Goal: Information Seeking & Learning: Check status

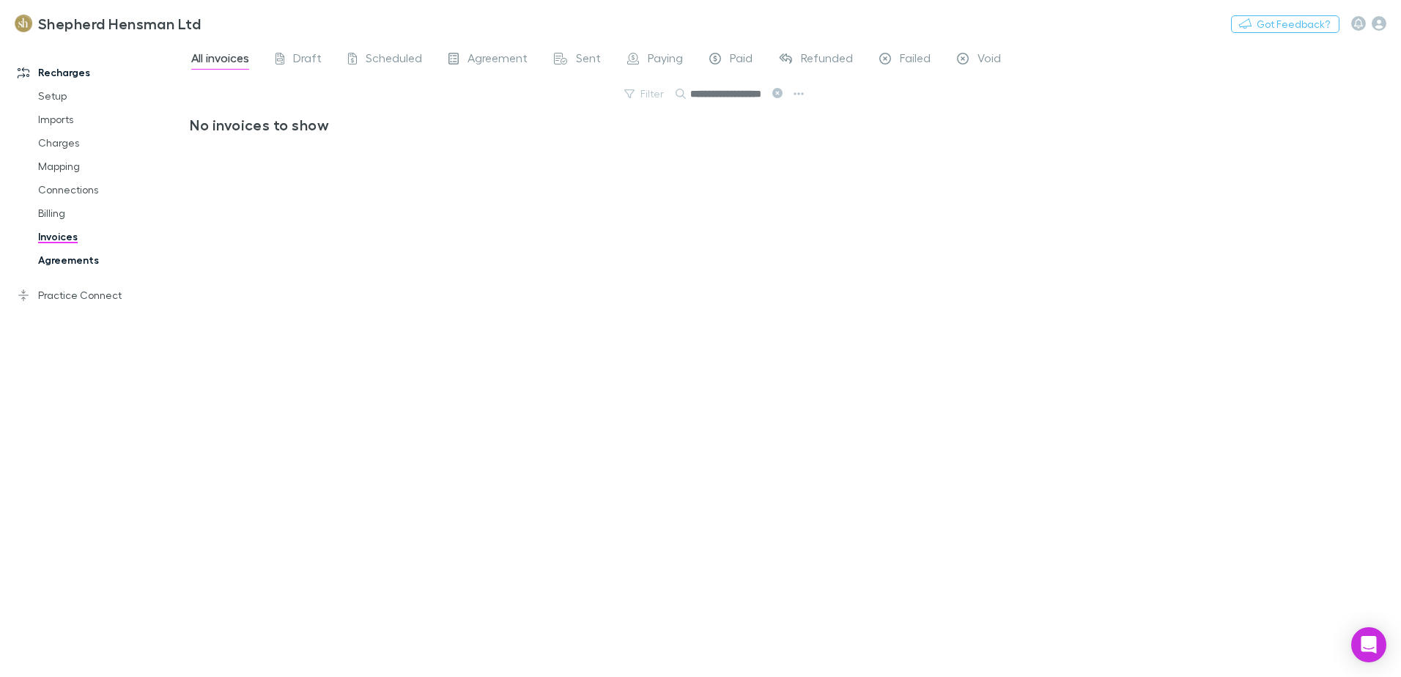
click at [67, 259] on link "Agreements" at bounding box center [110, 259] width 174 height 23
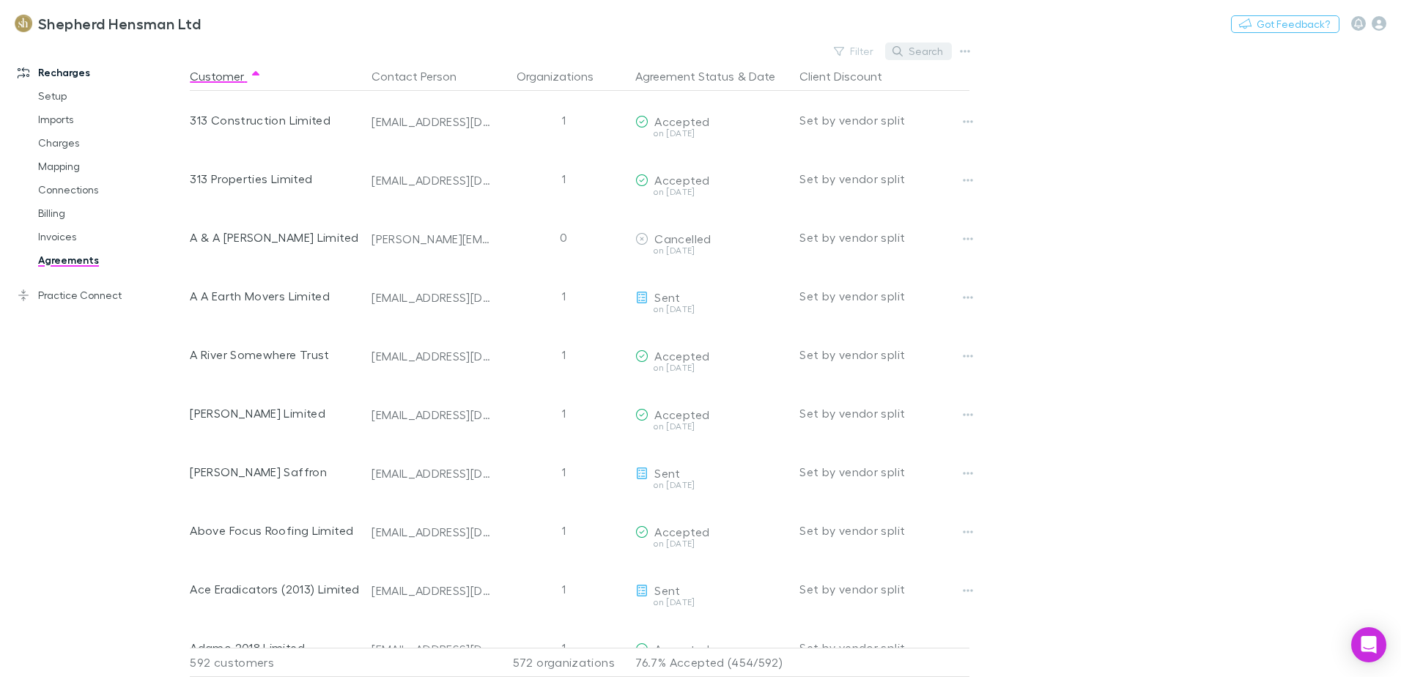
click at [932, 49] on button "Search" at bounding box center [918, 52] width 67 height 18
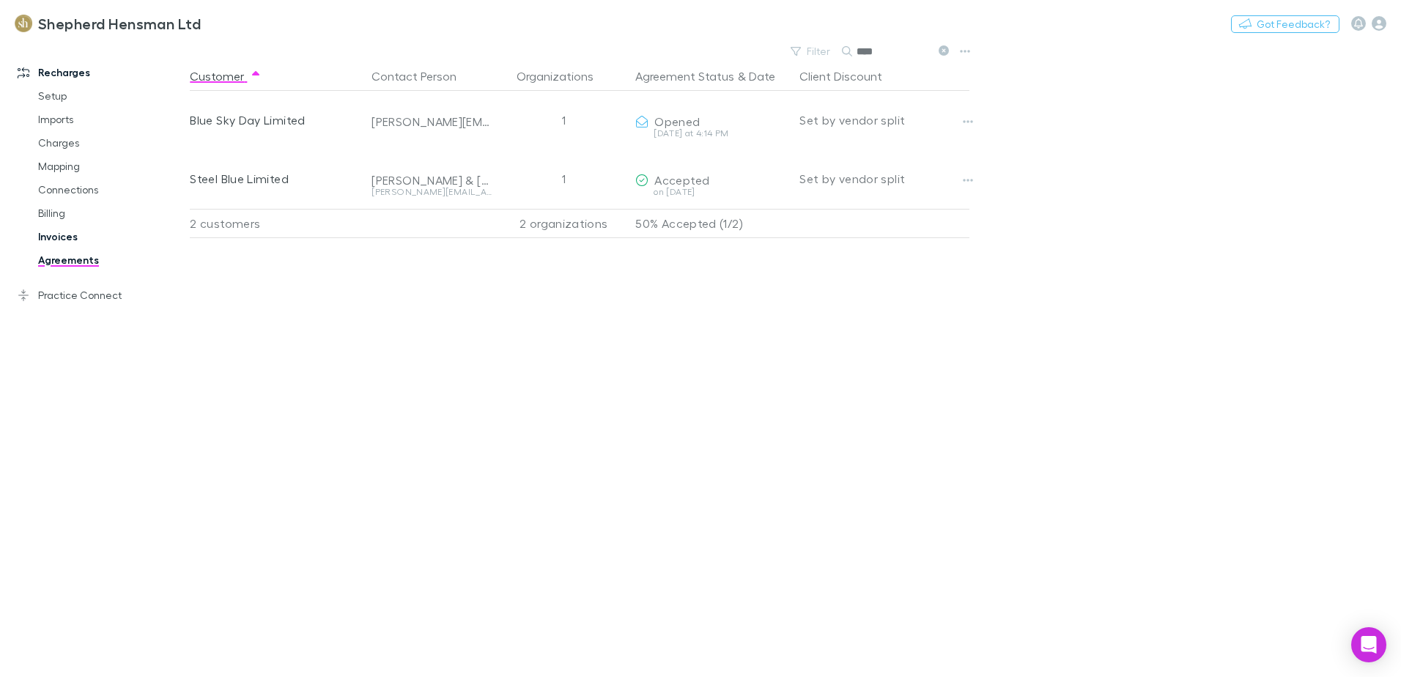
type input "****"
click at [63, 233] on link "Invoices" at bounding box center [110, 236] width 174 height 23
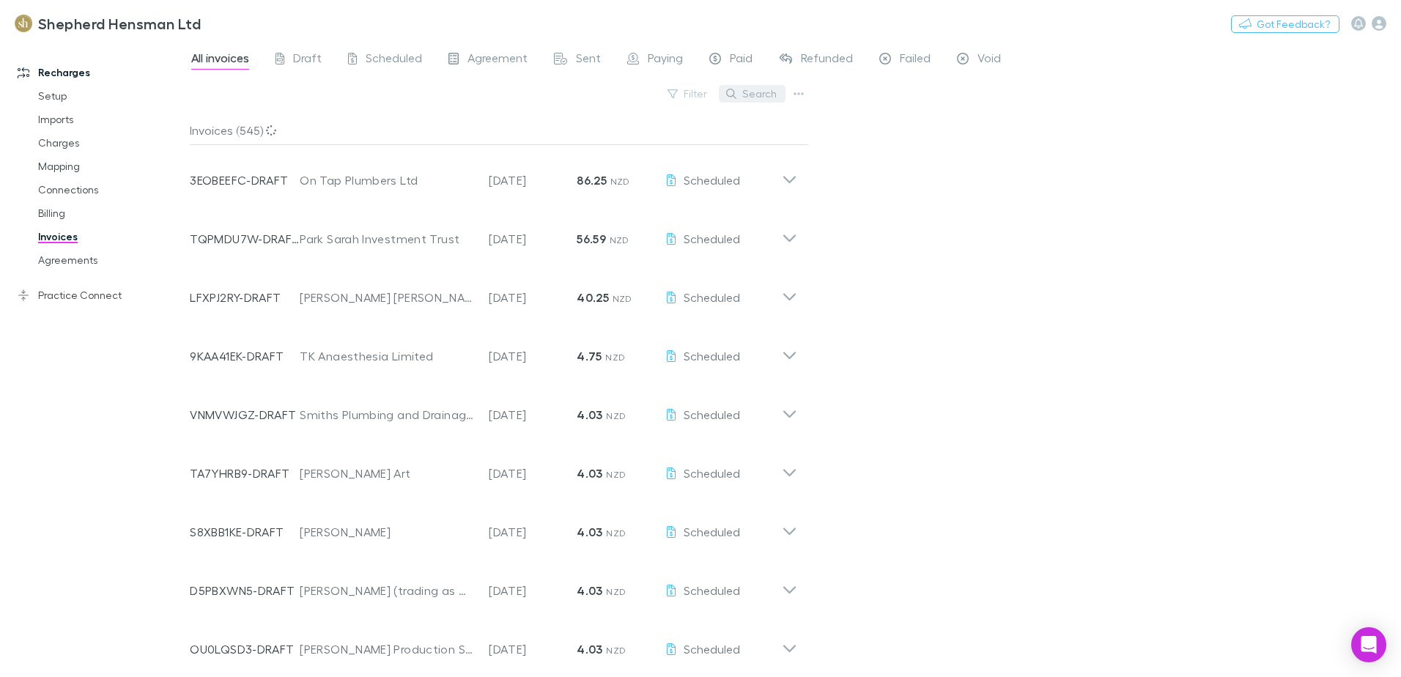
click at [767, 92] on button "Search" at bounding box center [752, 94] width 67 height 18
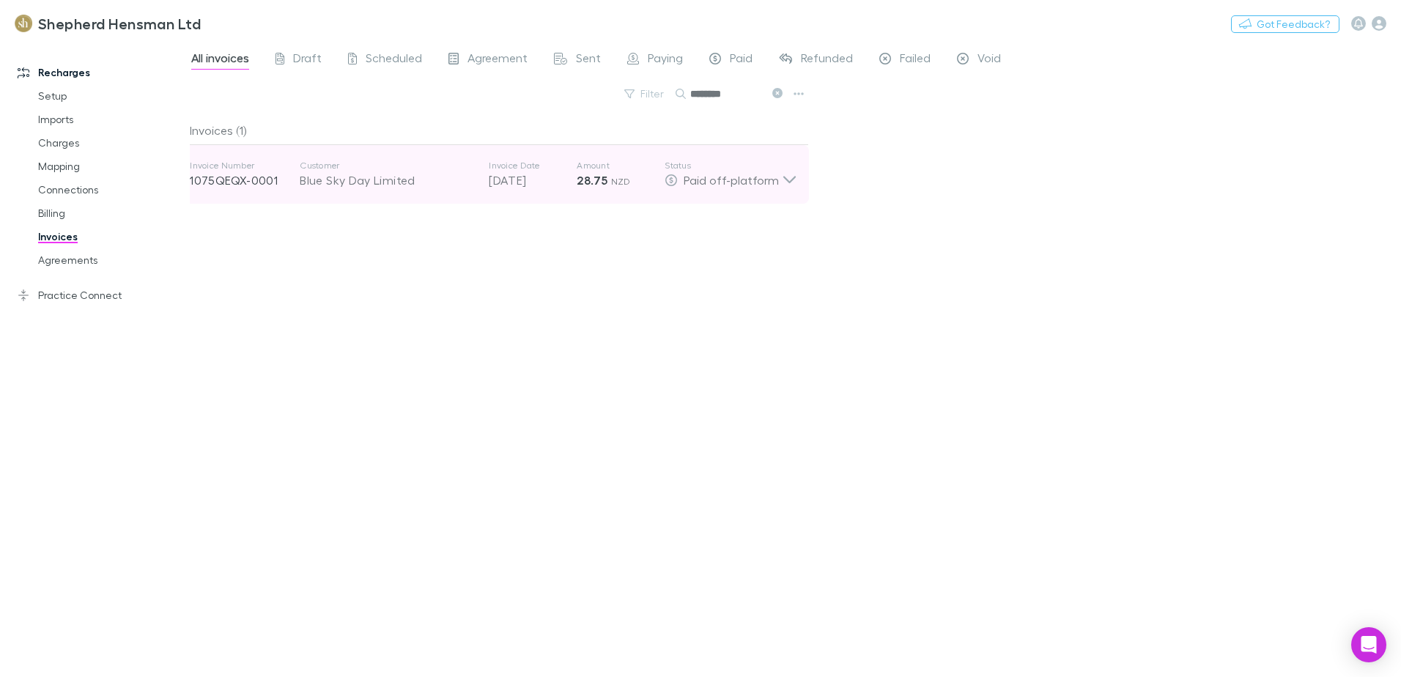
click at [789, 180] on icon at bounding box center [789, 174] width 15 height 29
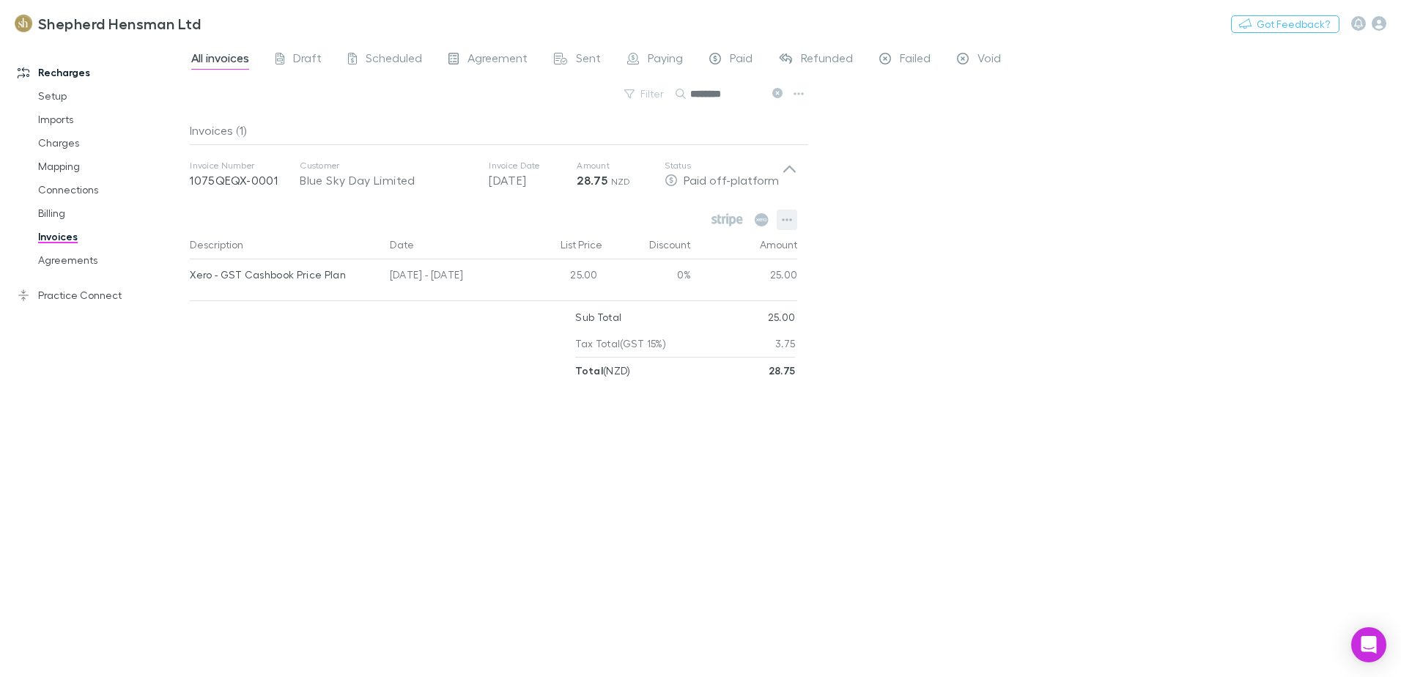
click at [790, 218] on icon "button" at bounding box center [787, 220] width 10 height 12
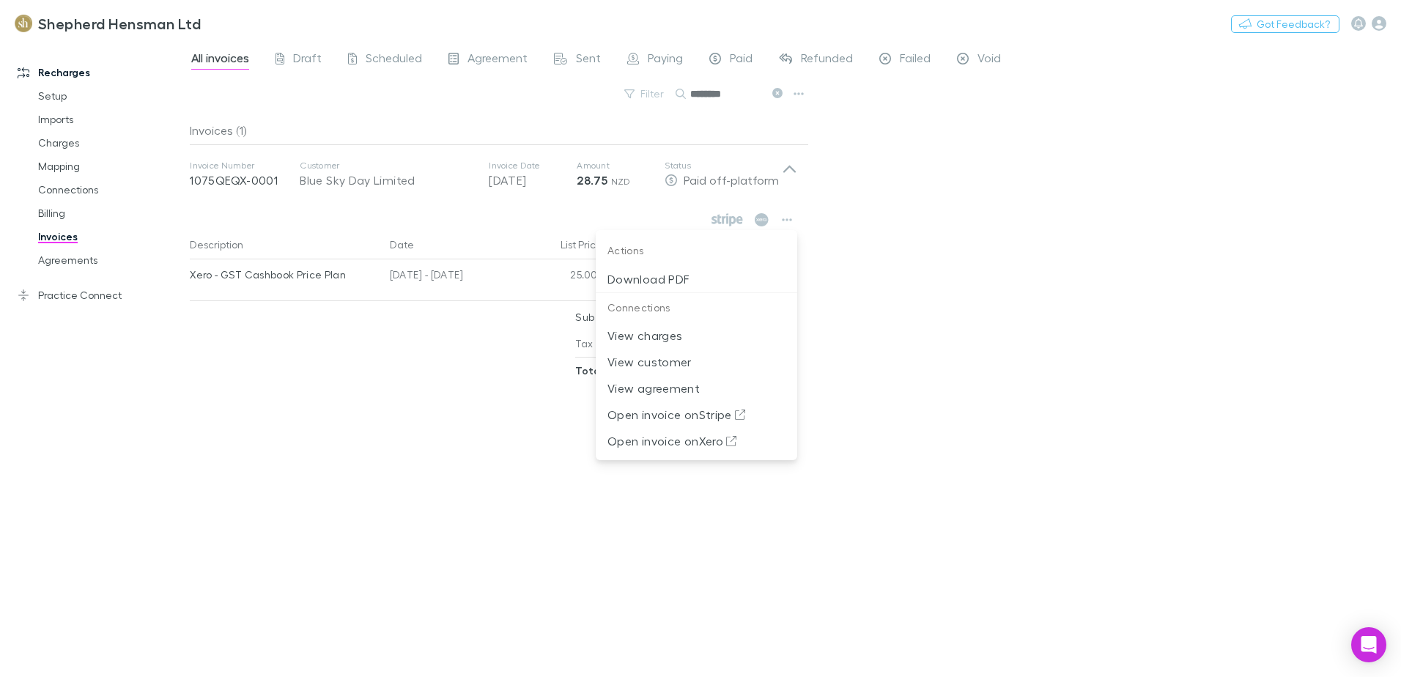
click at [853, 213] on div at bounding box center [700, 338] width 1401 height 677
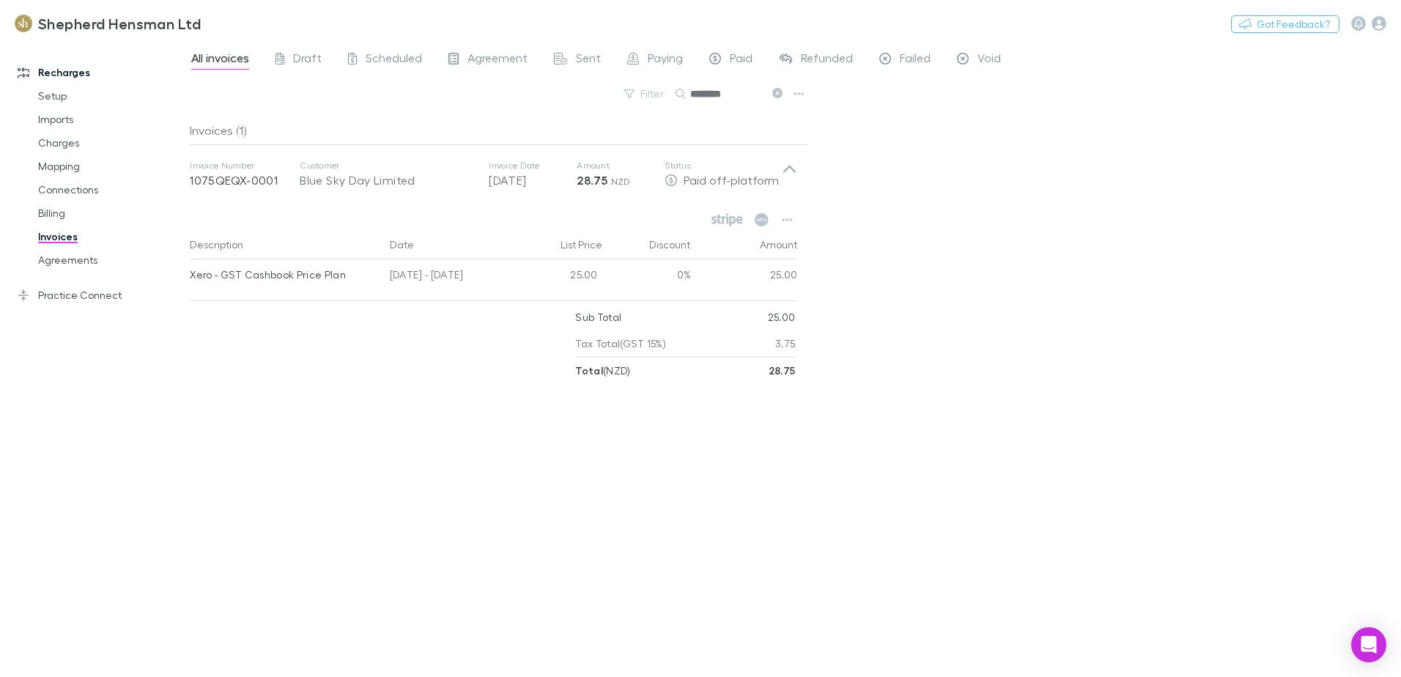
click at [739, 97] on input "********" at bounding box center [726, 94] width 73 height 21
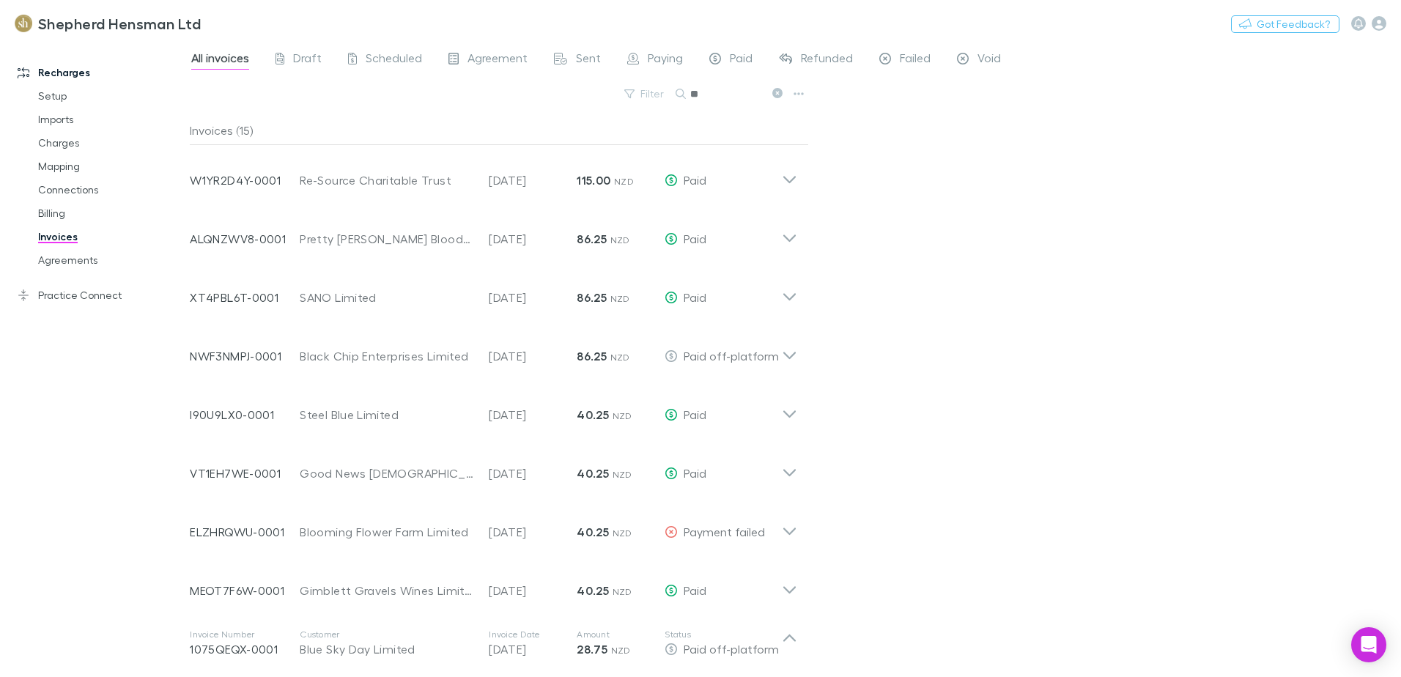
type input "*"
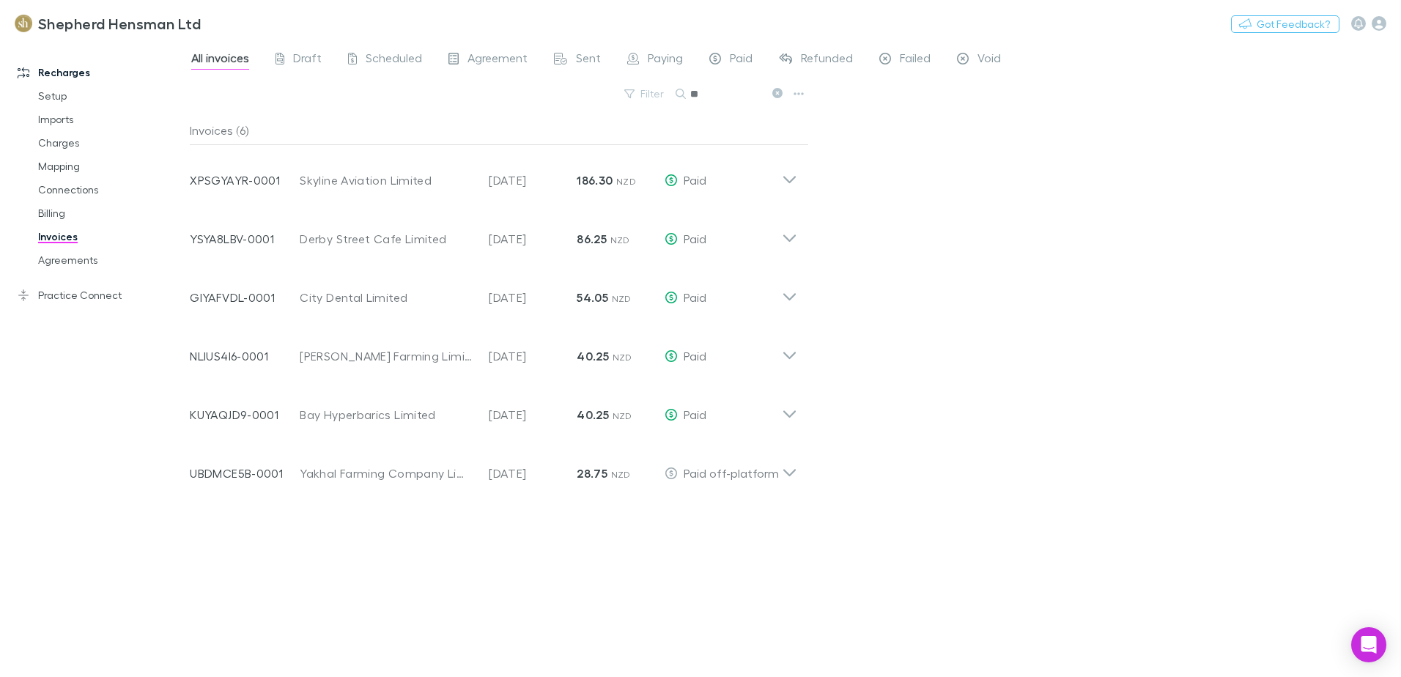
type input "*"
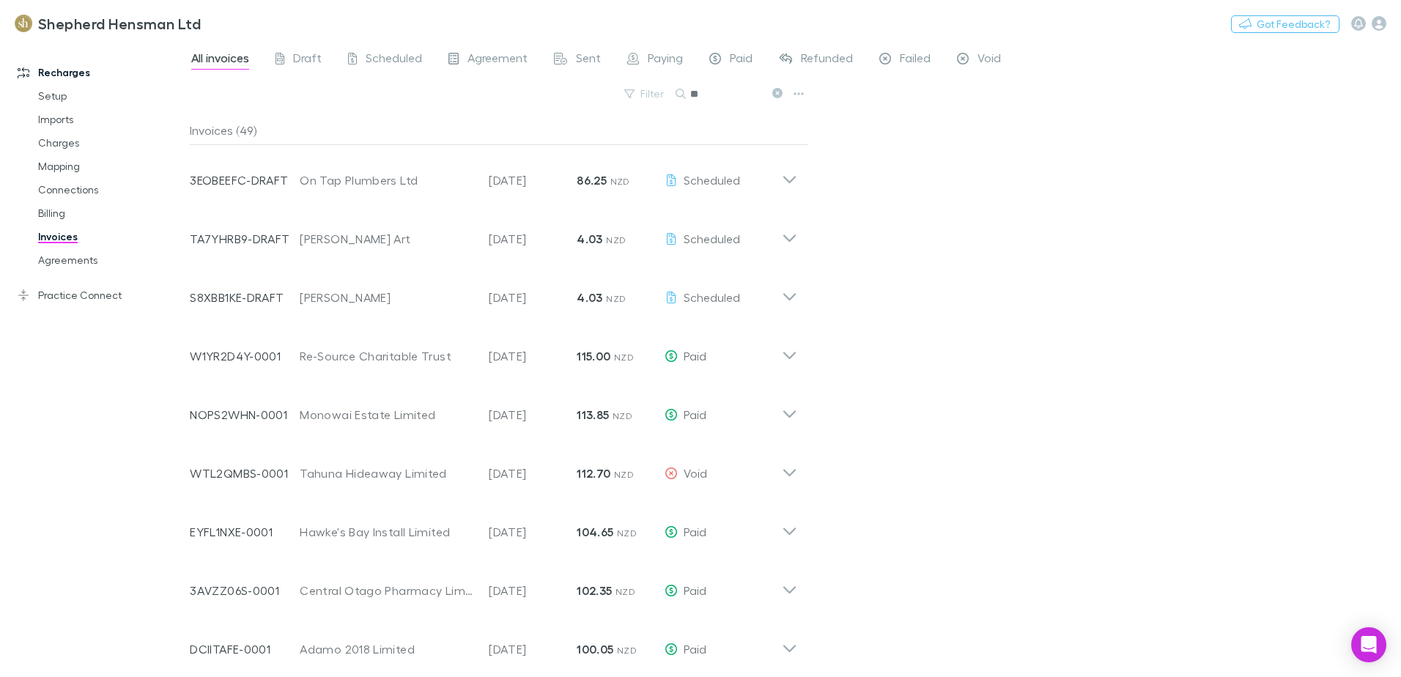
type input "*"
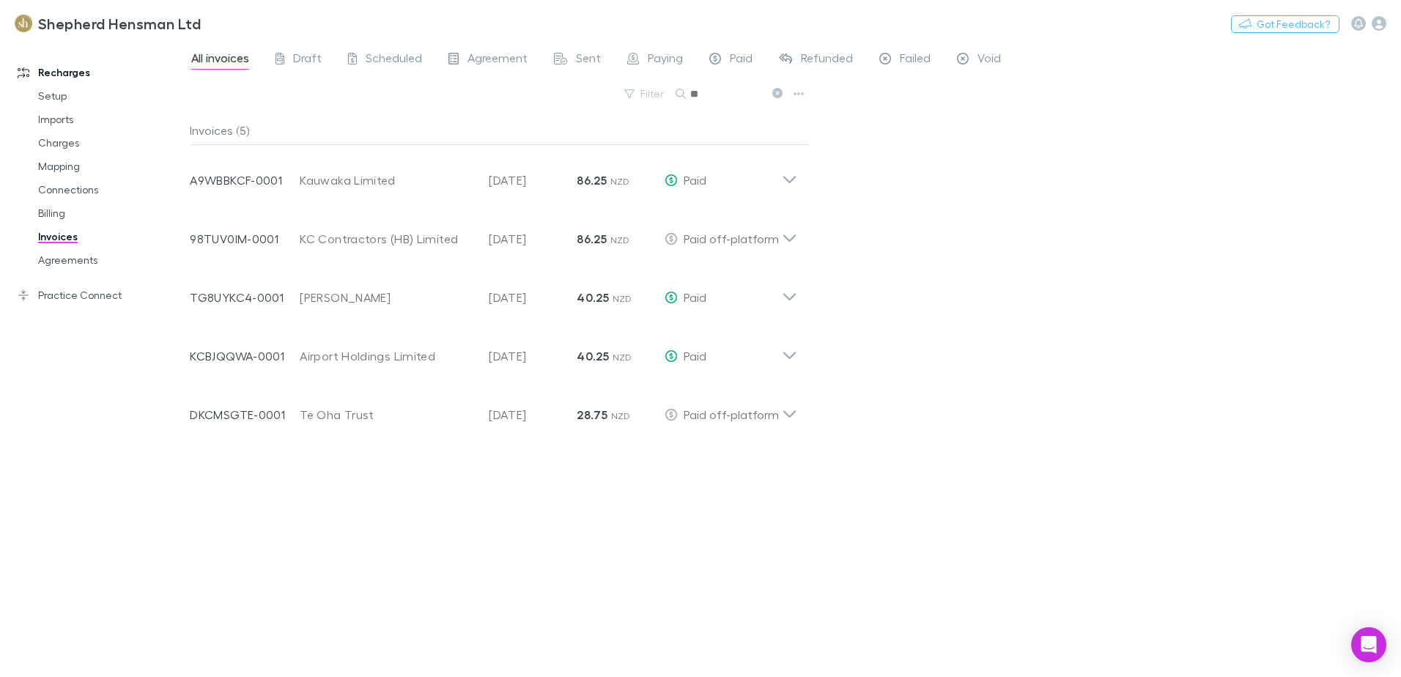
type input "*"
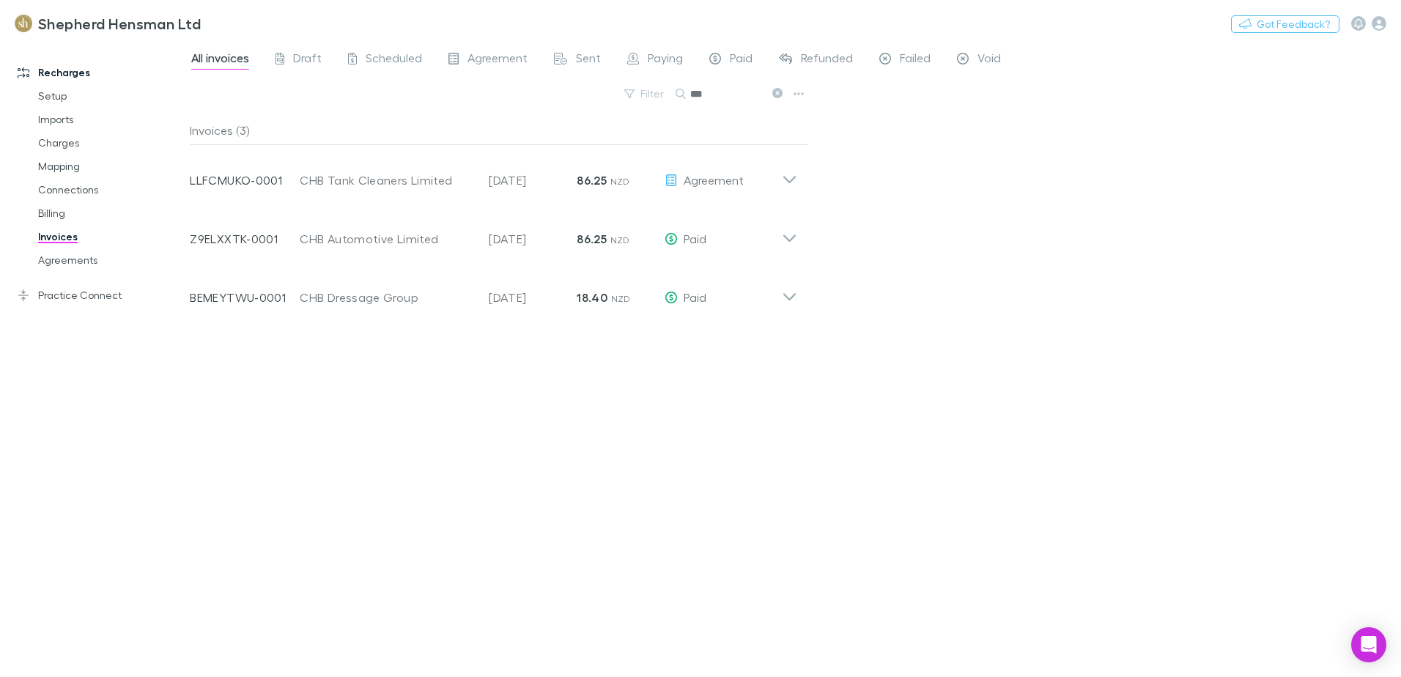
type input "***"
click at [72, 259] on link "Agreements" at bounding box center [110, 259] width 174 height 23
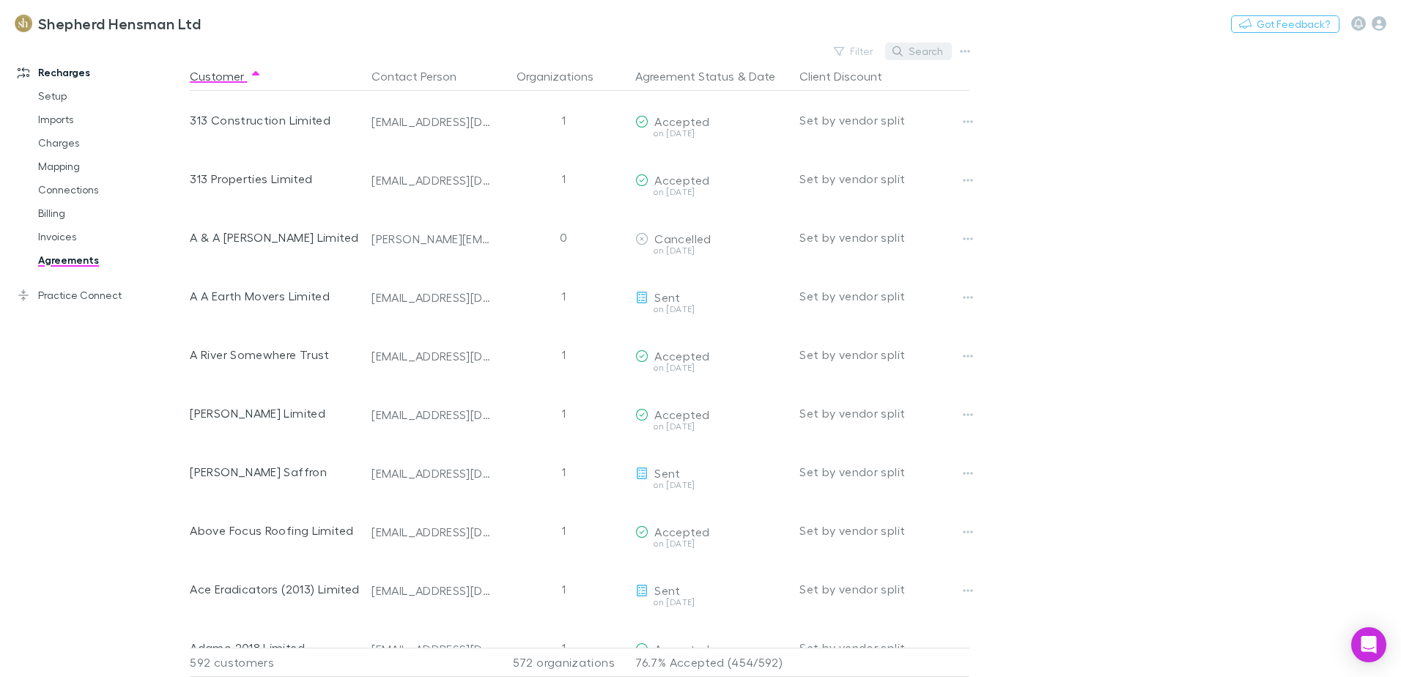
click at [918, 56] on button "Search" at bounding box center [918, 52] width 67 height 18
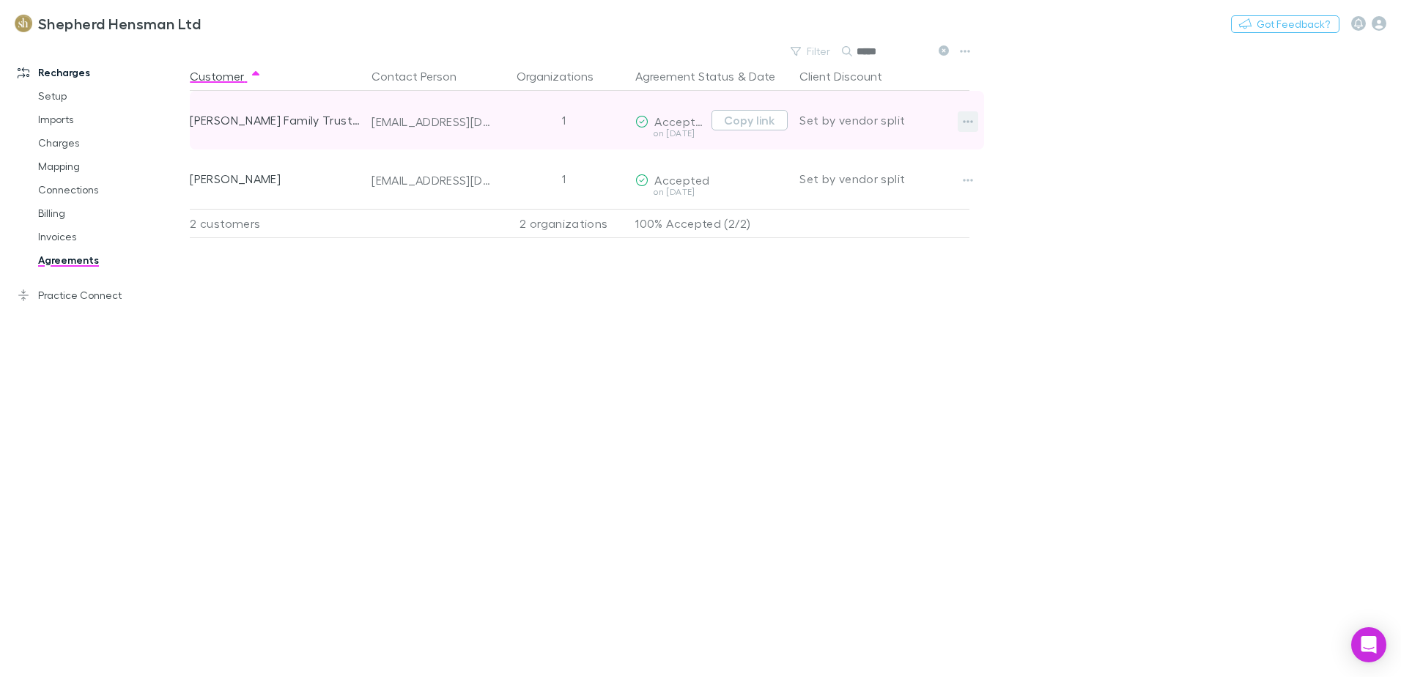
type input "*****"
click at [967, 124] on icon "button" at bounding box center [968, 122] width 10 height 12
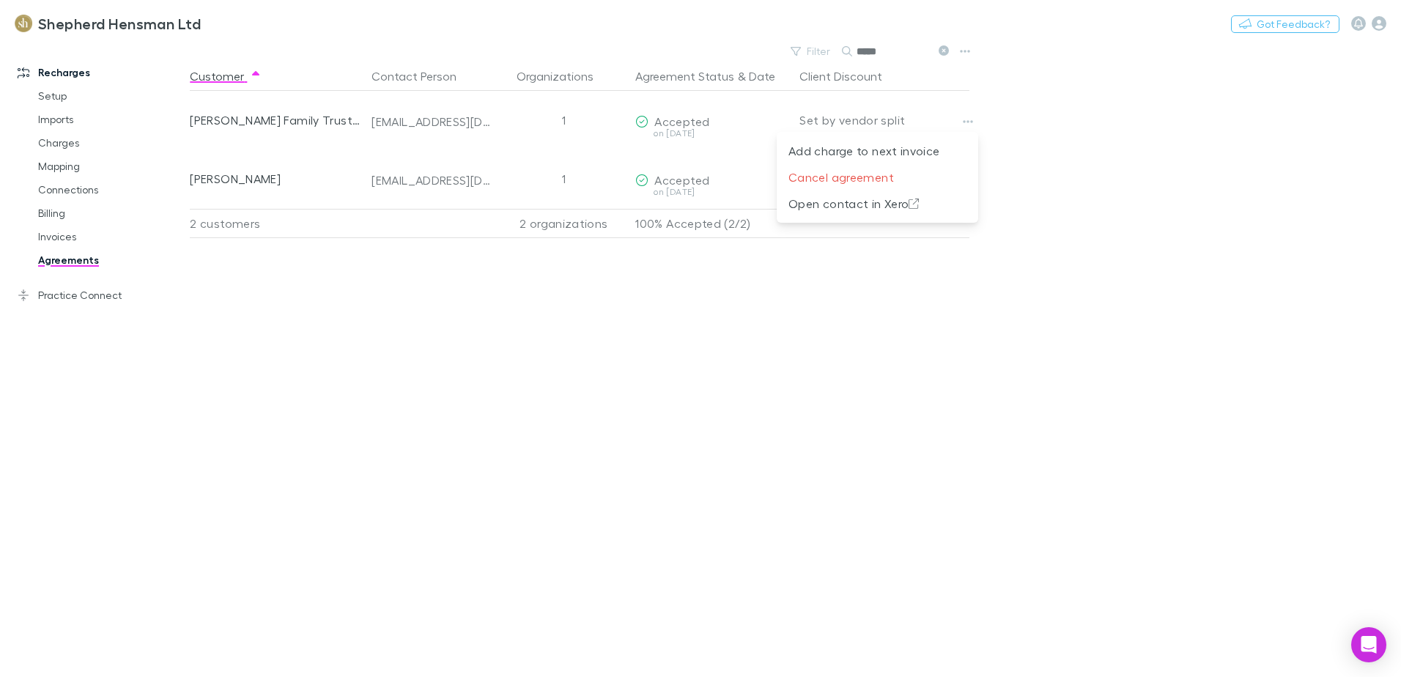
click at [70, 236] on div at bounding box center [700, 338] width 1401 height 677
click at [66, 237] on link "Invoices" at bounding box center [110, 236] width 174 height 23
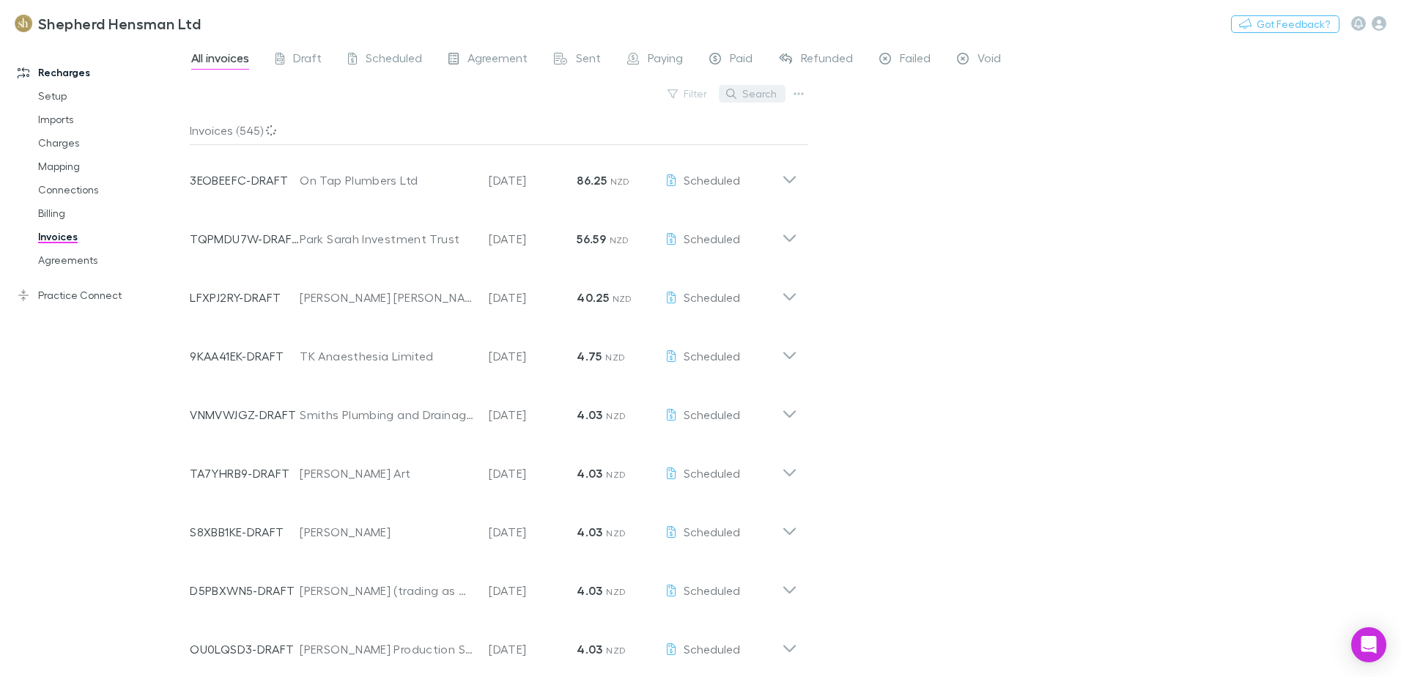
click at [760, 98] on button "Search" at bounding box center [752, 94] width 67 height 18
type input "*"
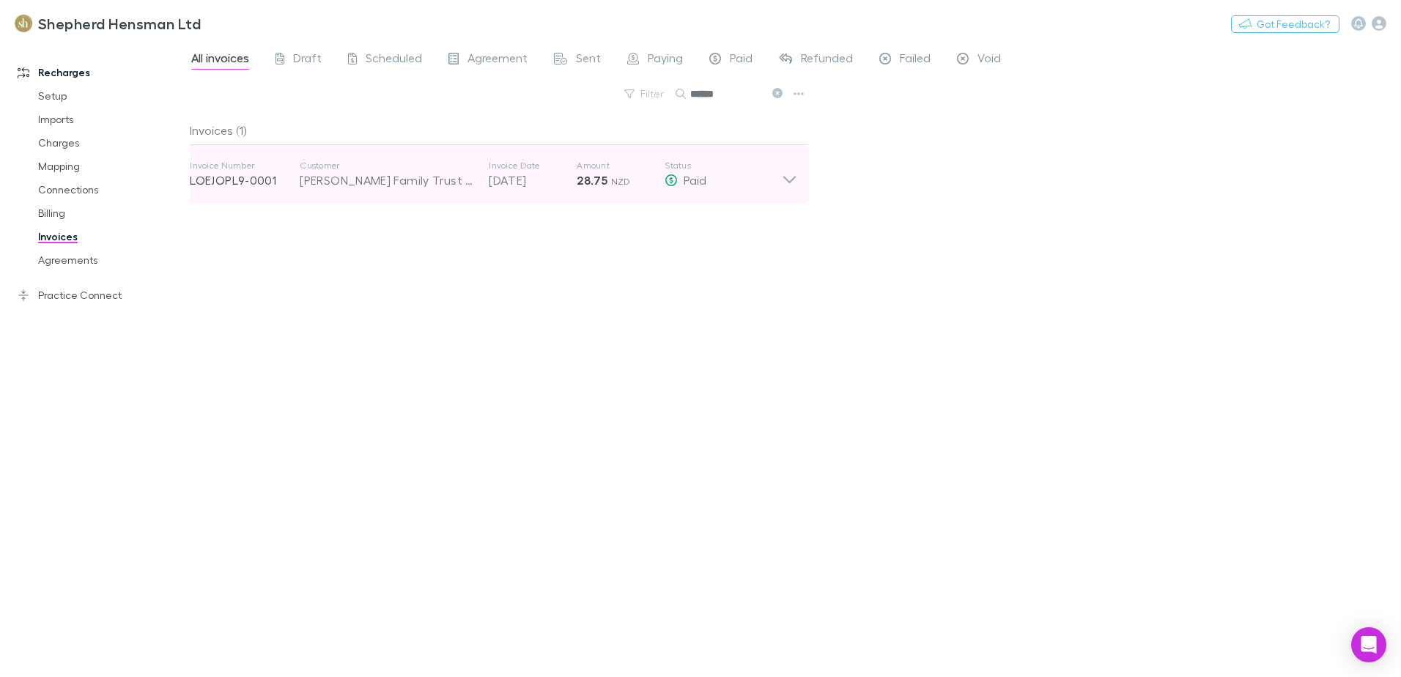
click at [791, 177] on icon at bounding box center [789, 174] width 15 height 29
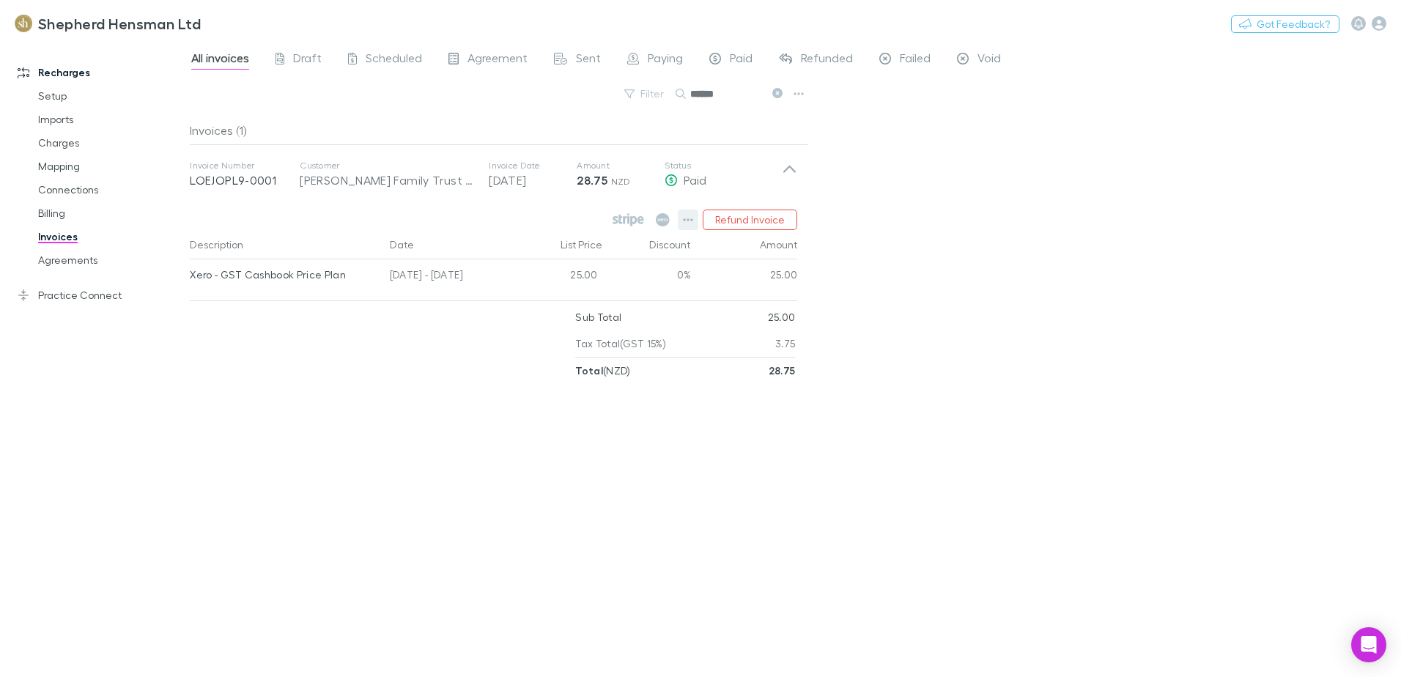
click at [692, 219] on icon "button" at bounding box center [688, 220] width 10 height 12
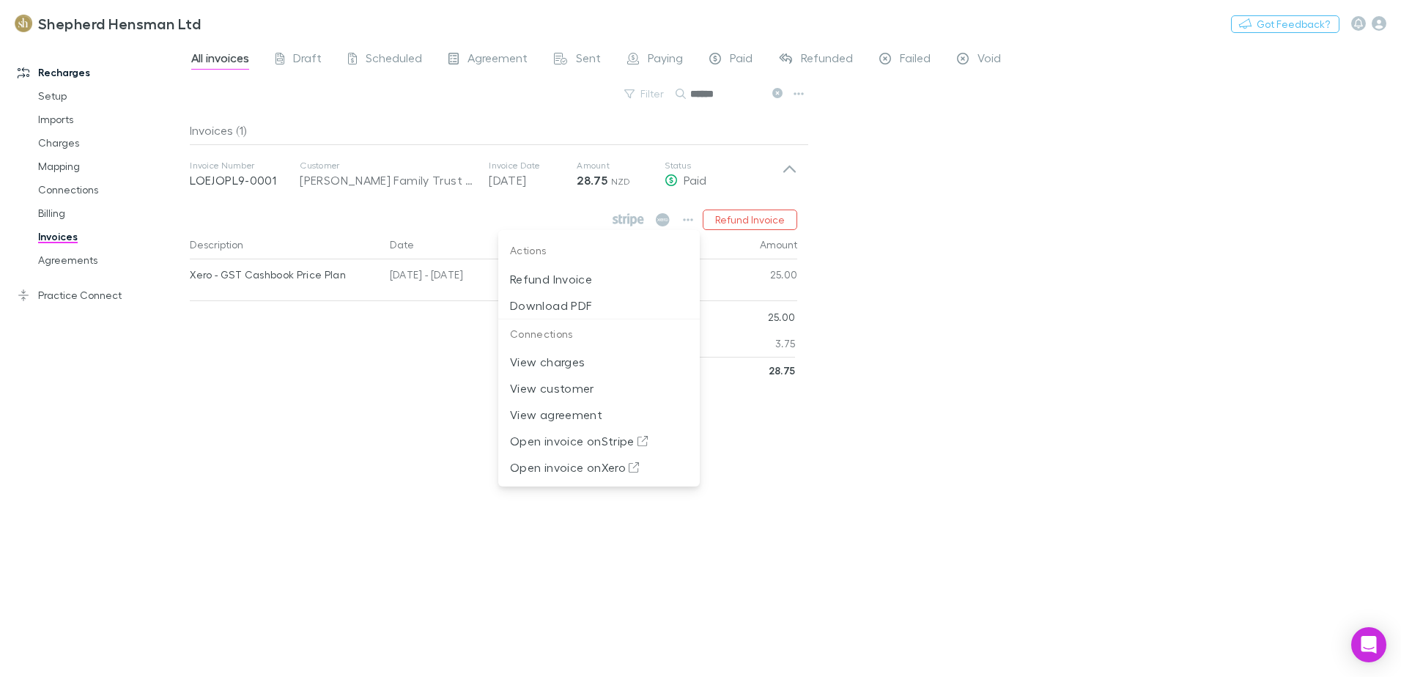
click at [268, 357] on div at bounding box center [700, 338] width 1401 height 677
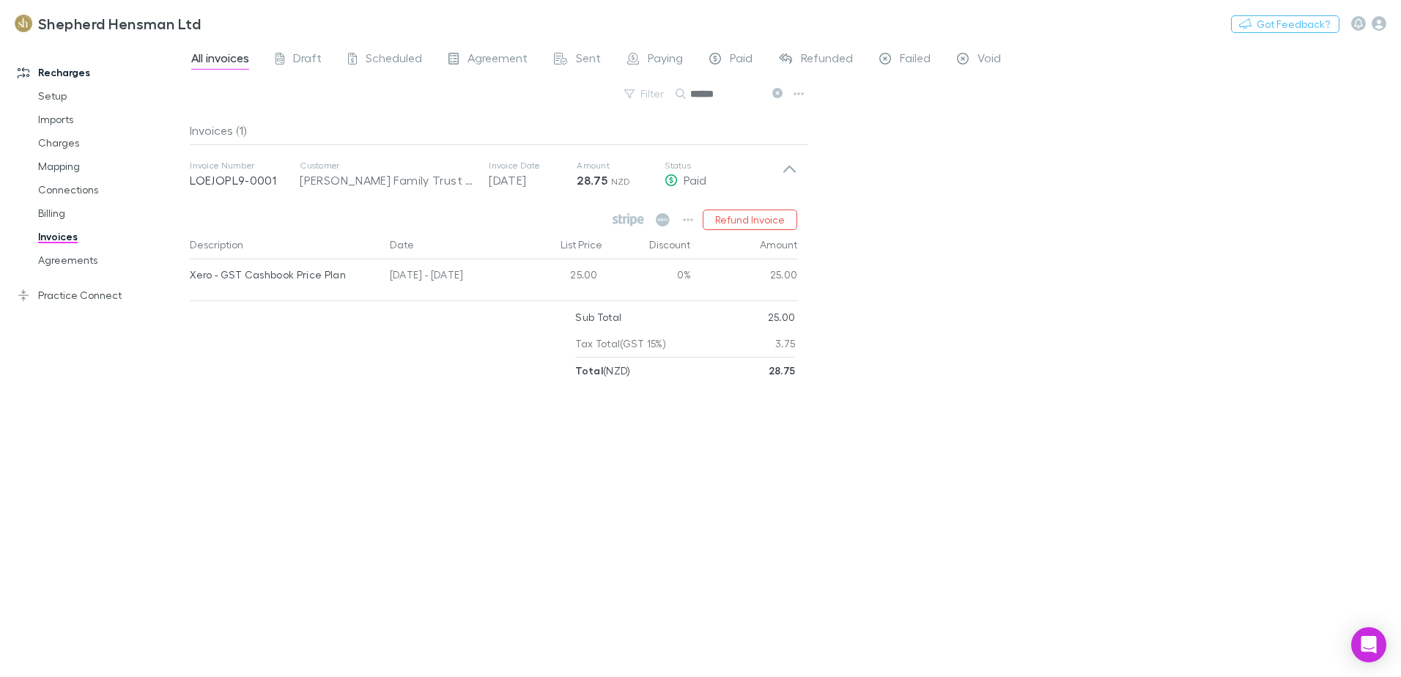
click at [733, 100] on input "*****" at bounding box center [726, 94] width 73 height 21
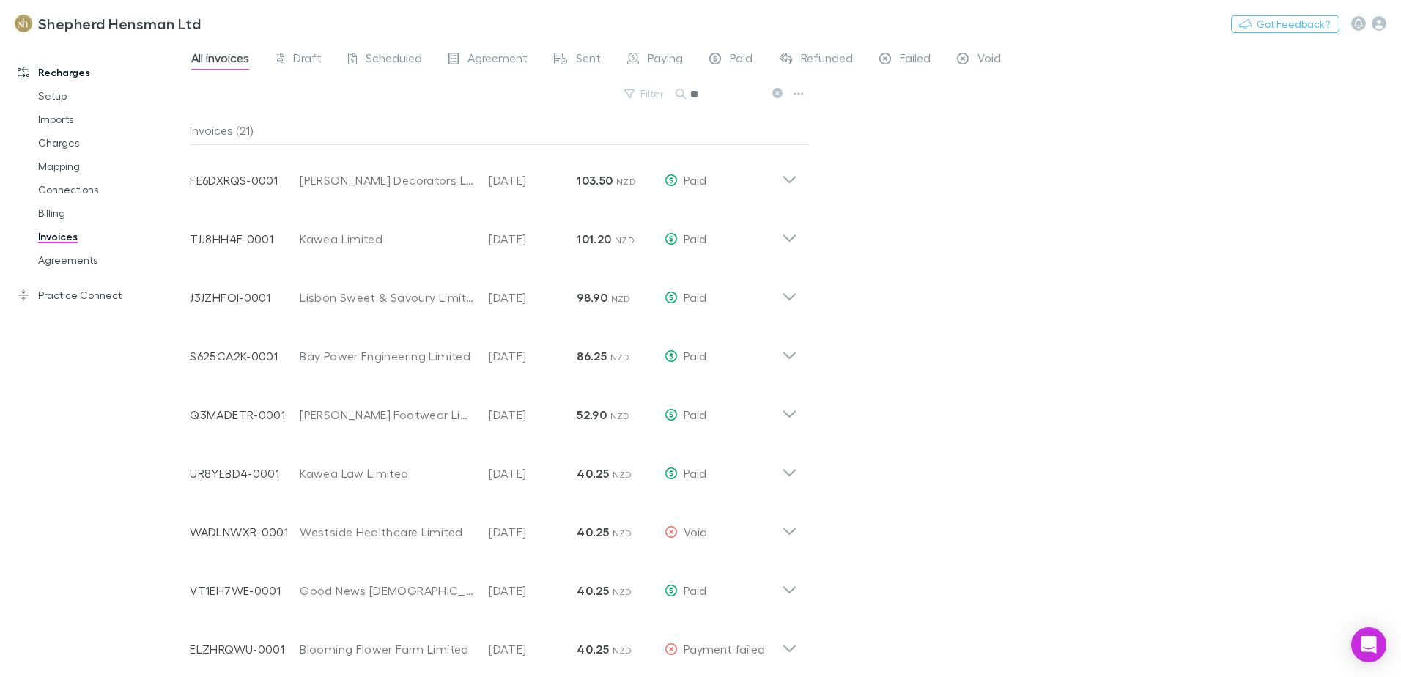
type input "*"
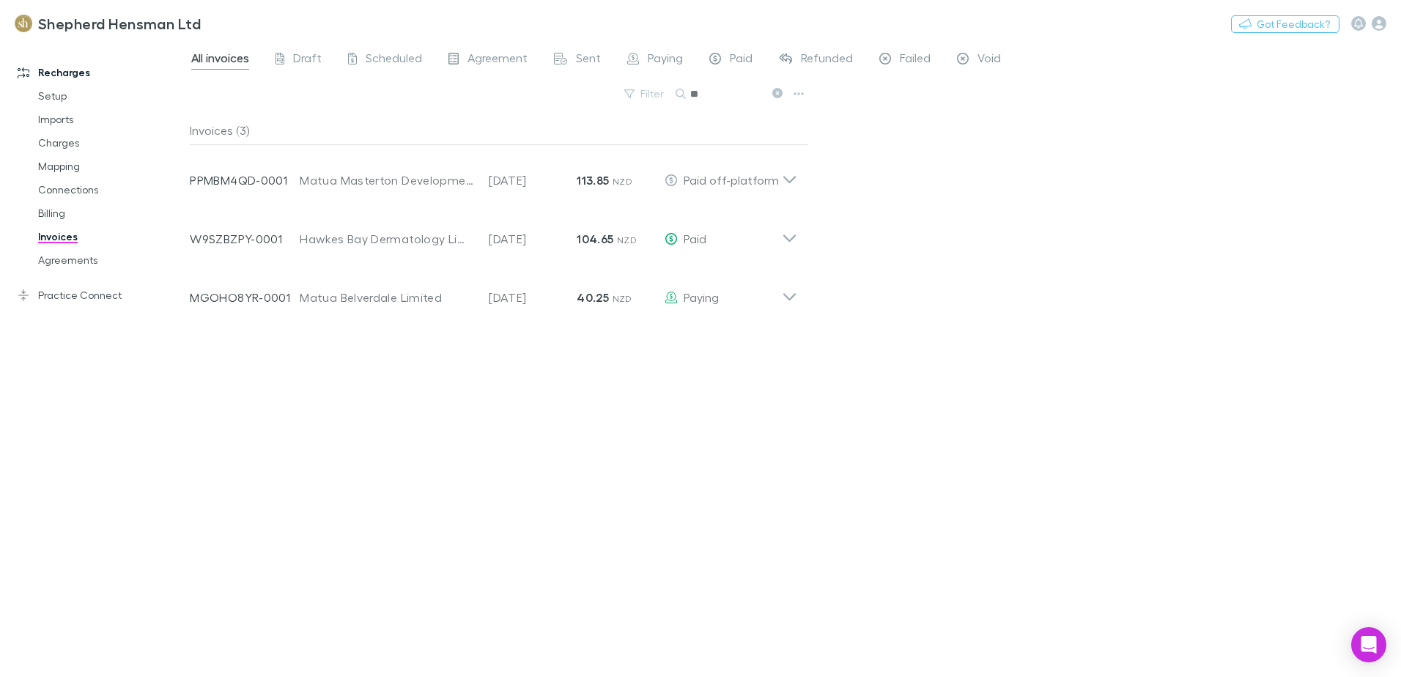
type input "*"
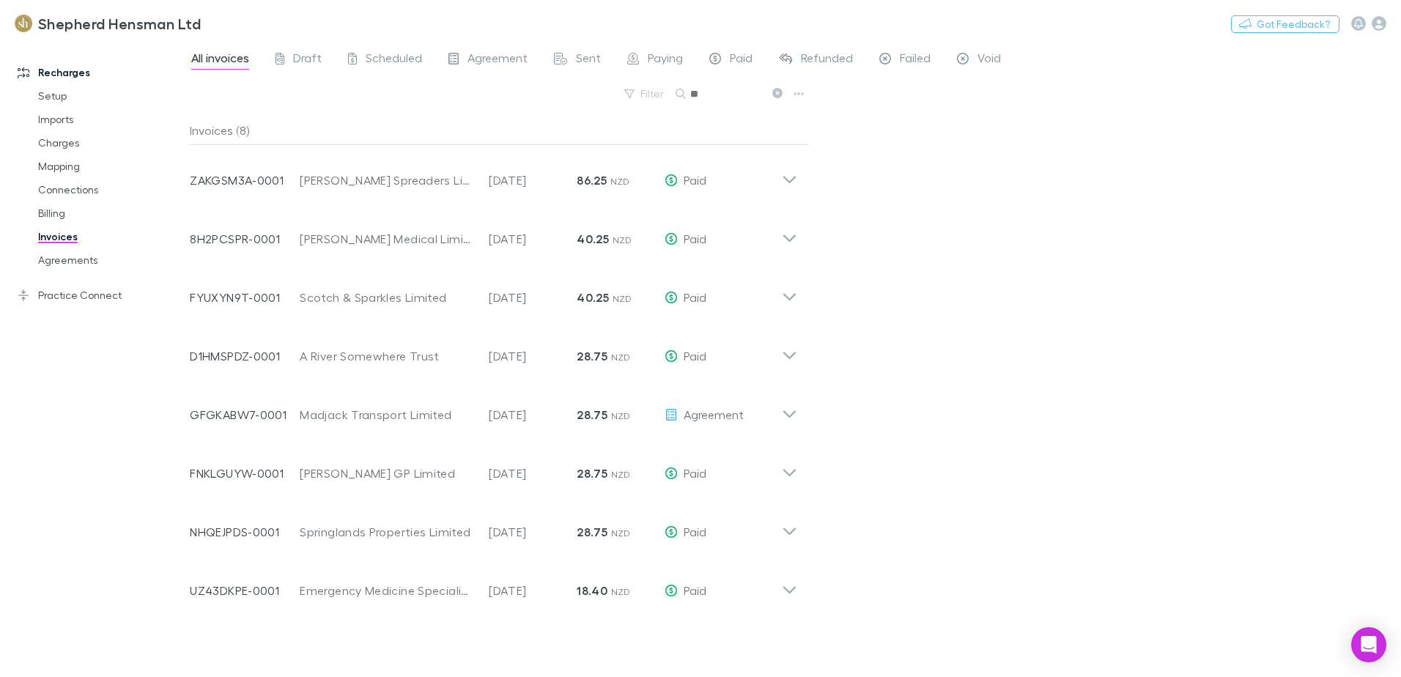
type input "*"
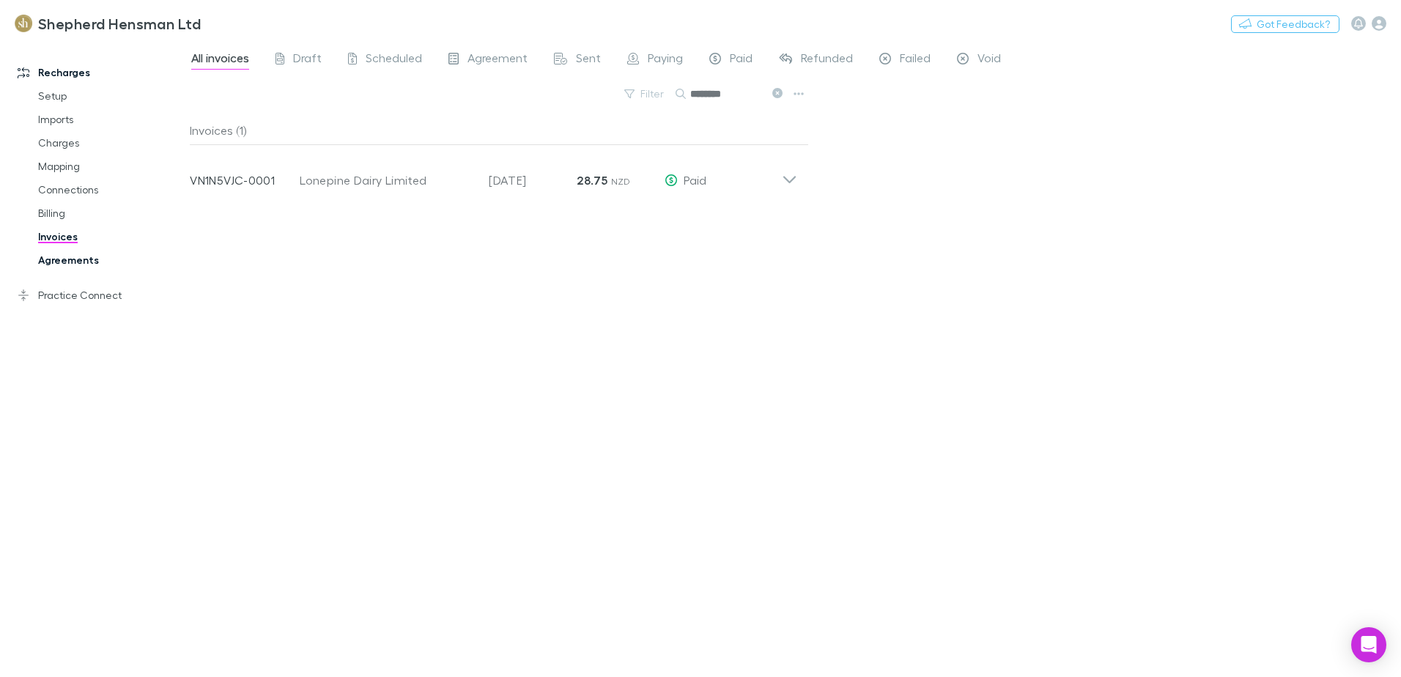
type input "********"
click at [83, 257] on link "Agreements" at bounding box center [110, 259] width 174 height 23
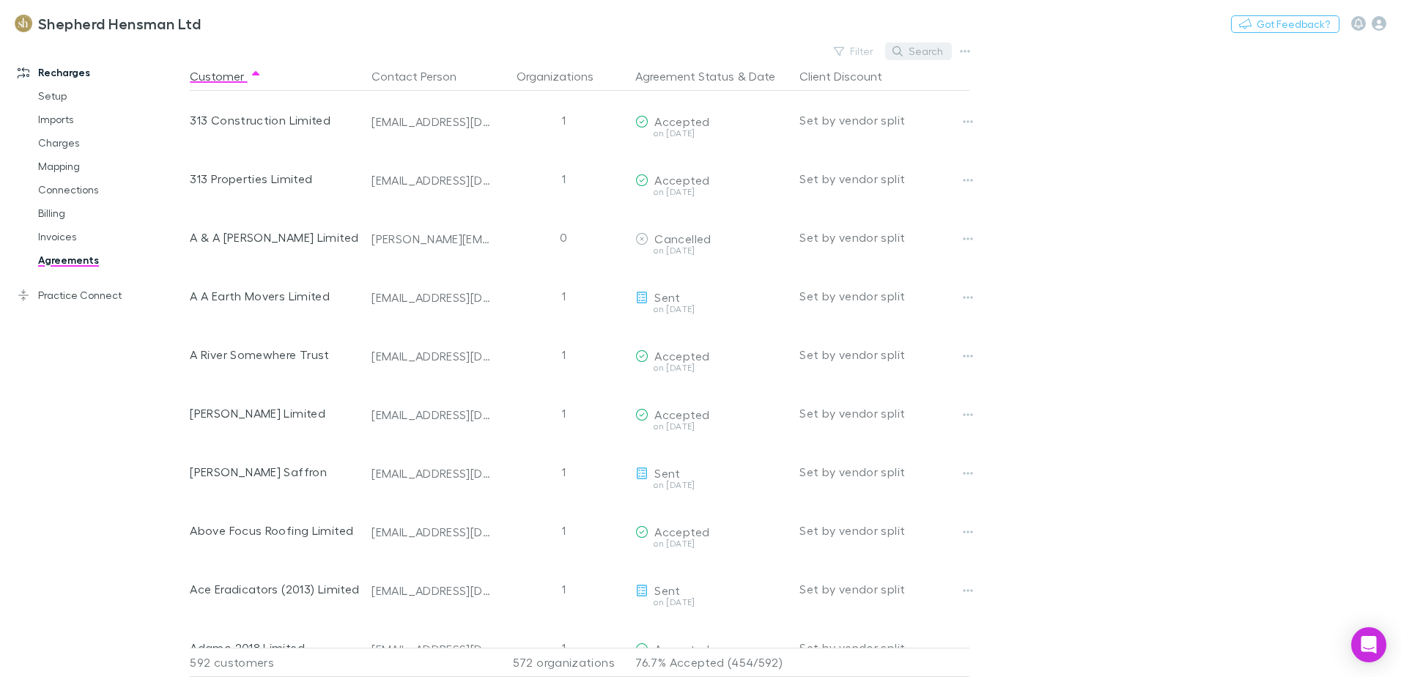
click at [914, 47] on button "Search" at bounding box center [918, 52] width 67 height 18
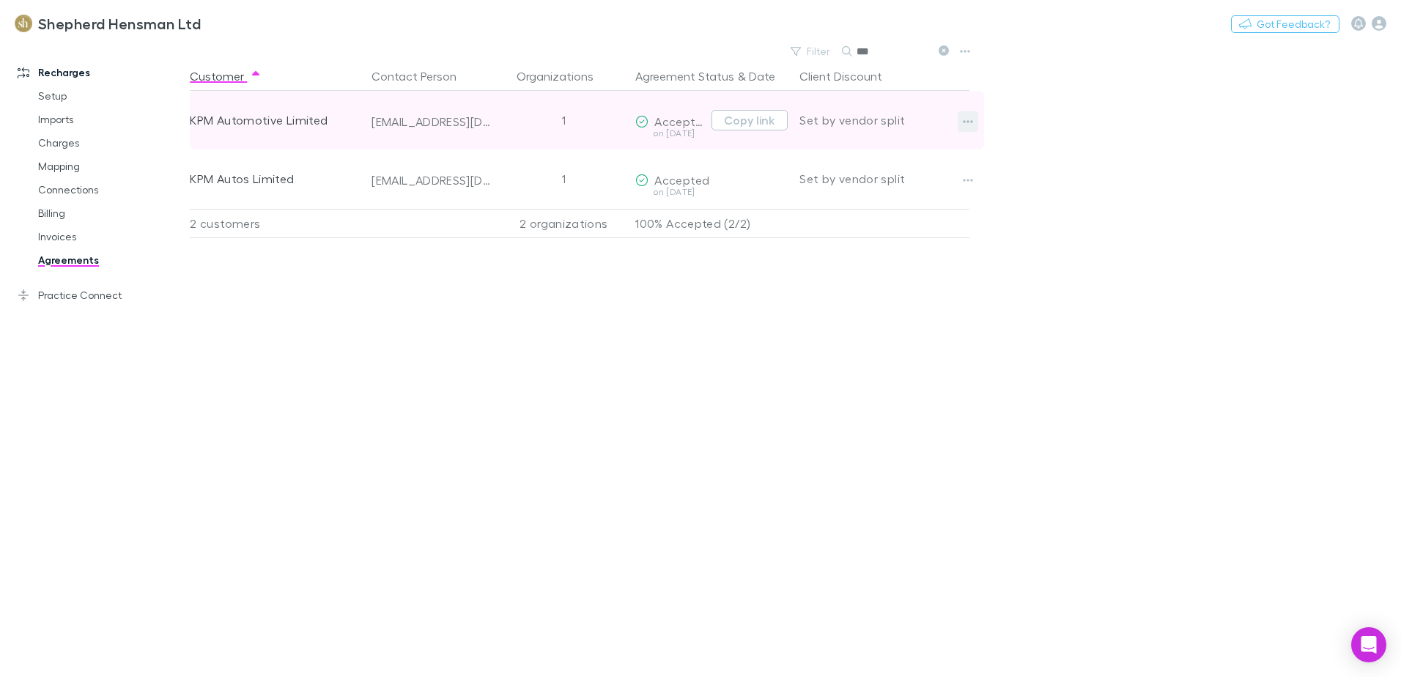
type input "***"
click at [970, 125] on icon "button" at bounding box center [968, 122] width 10 height 12
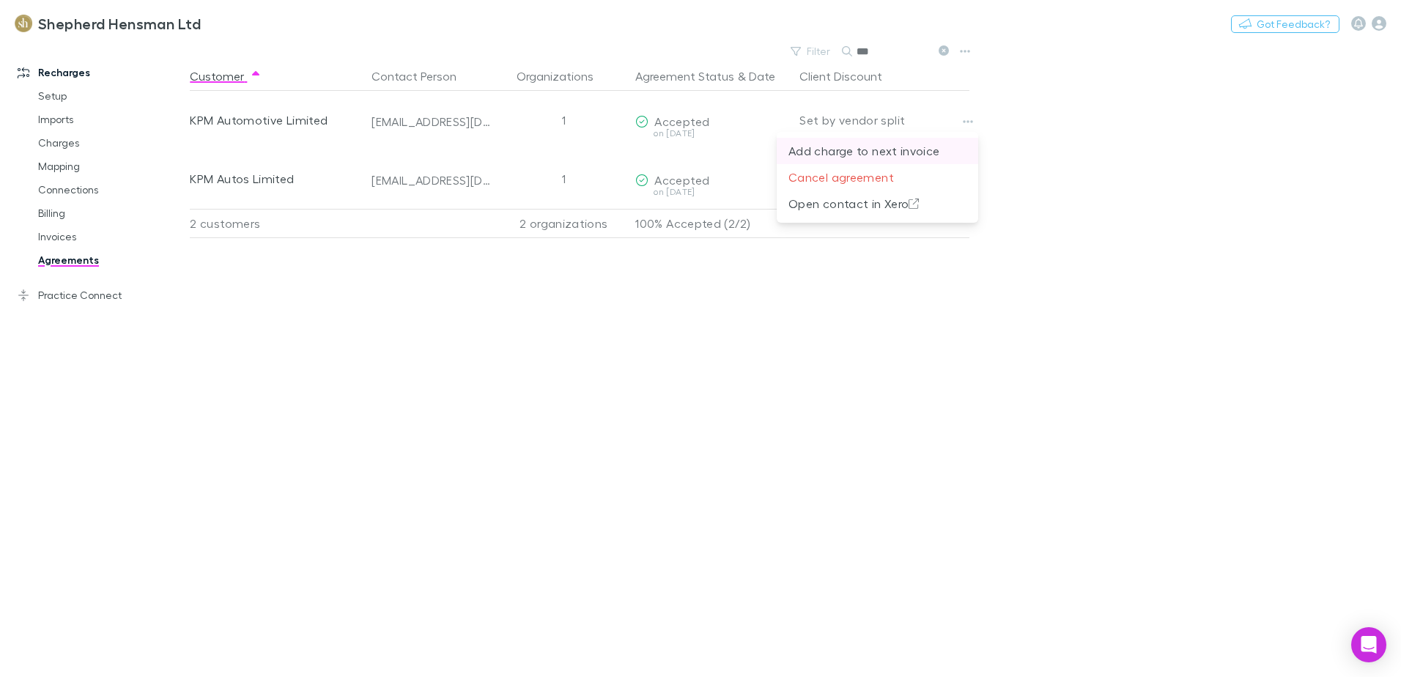
click at [906, 157] on p "Add charge to next invoice" at bounding box center [877, 151] width 178 height 18
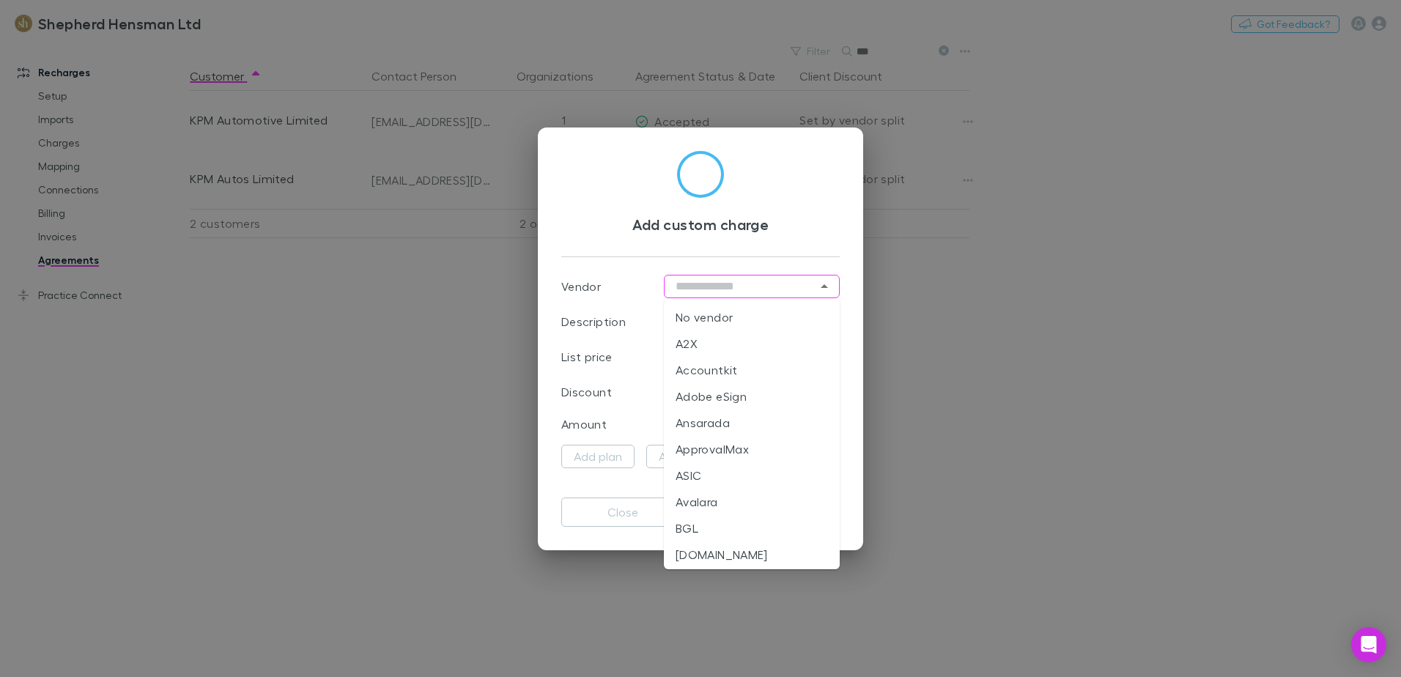
click at [700, 293] on input "text" at bounding box center [752, 286] width 176 height 23
click at [730, 321] on li "No vendor" at bounding box center [752, 317] width 176 height 26
type input "*********"
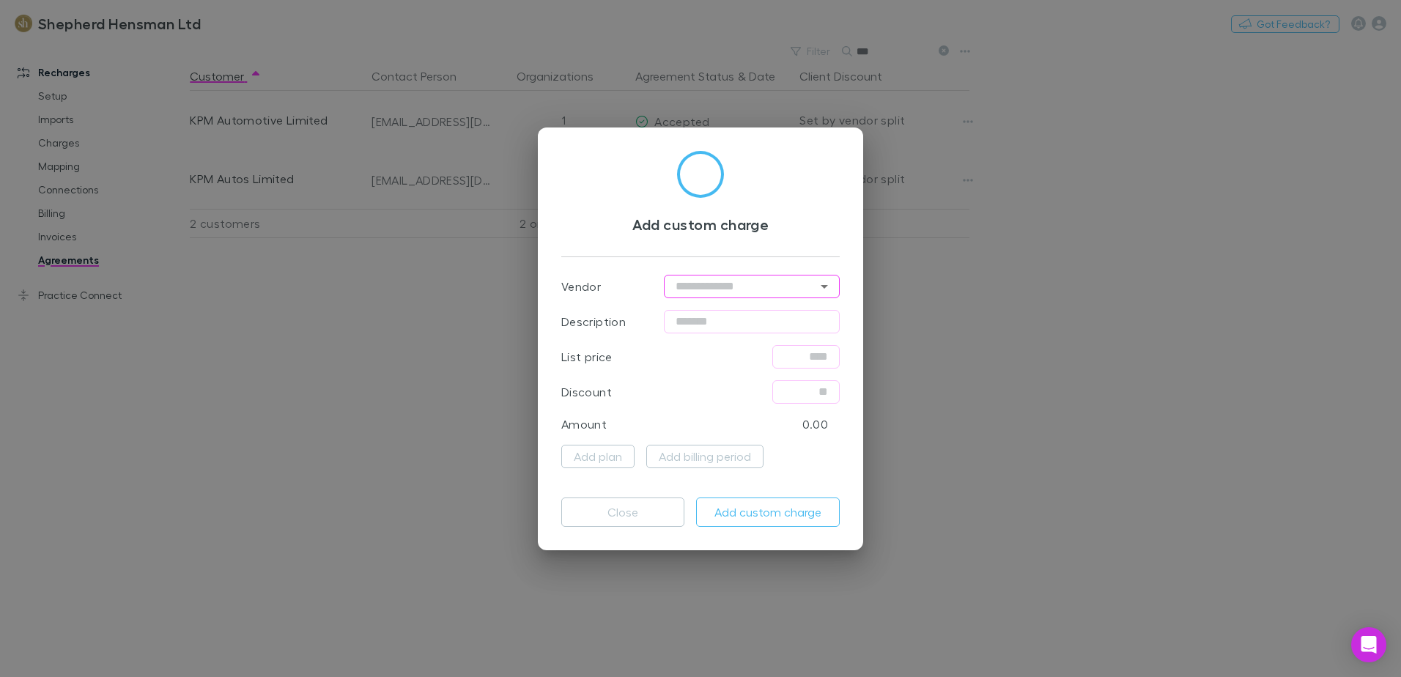
click at [446, 517] on div "Add custom charge Vendor ​ Description ​ List price ​ Discount ​ Amount 0.00 Ad…" at bounding box center [700, 338] width 1401 height 677
click at [607, 513] on button "Close" at bounding box center [622, 512] width 123 height 29
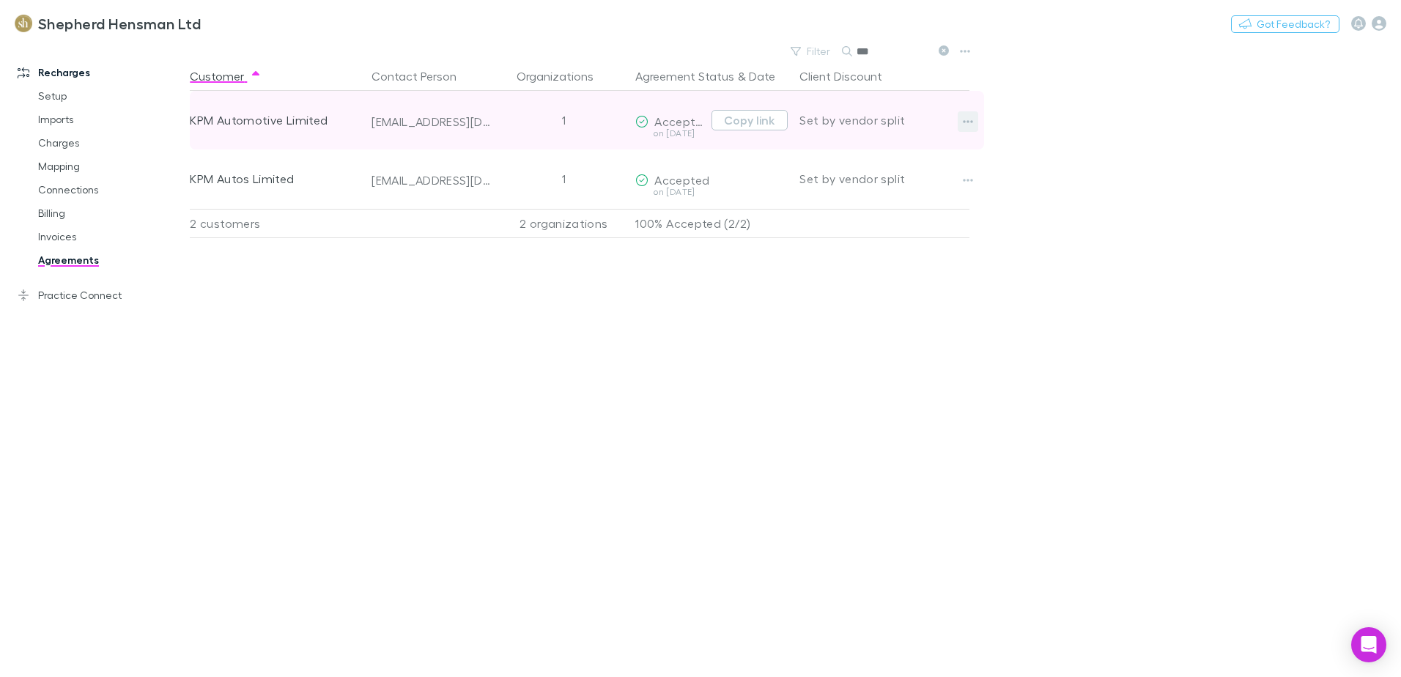
click at [966, 122] on icon "button" at bounding box center [969, 121] width 10 height 3
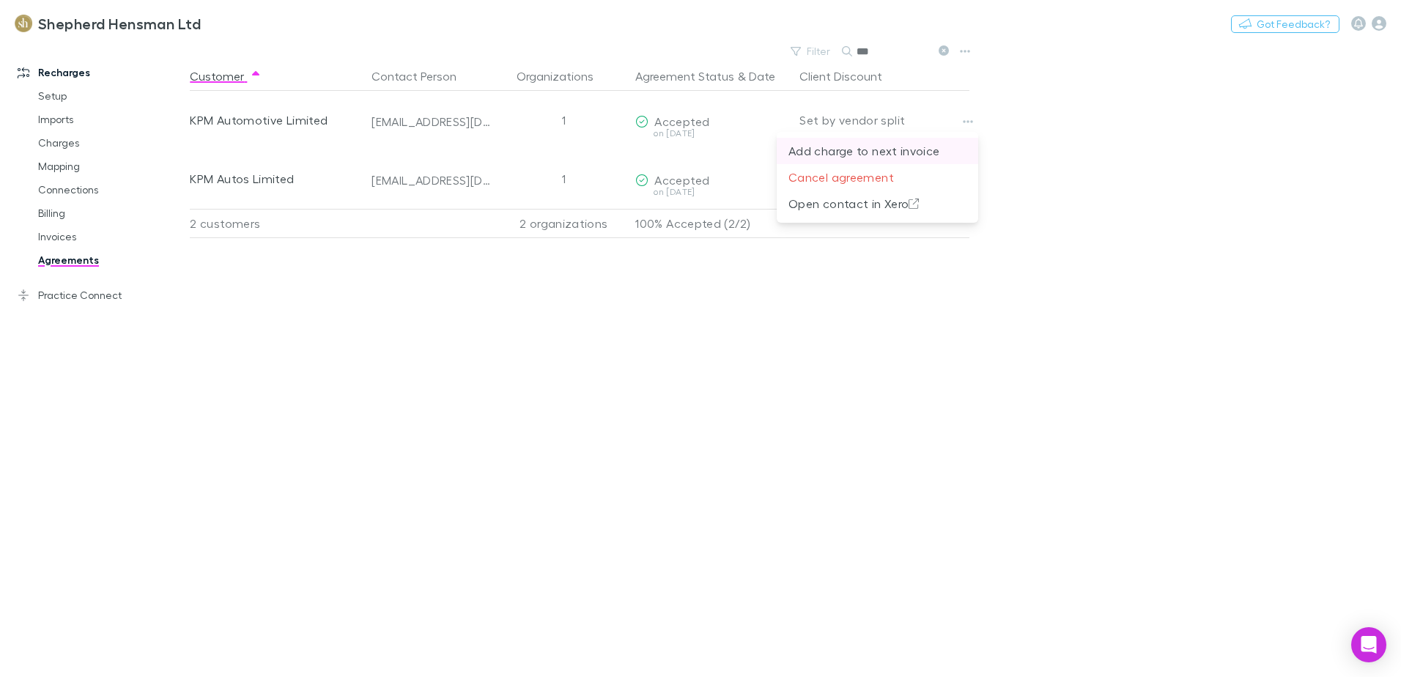
click at [924, 151] on p "Add charge to next invoice" at bounding box center [877, 151] width 178 height 18
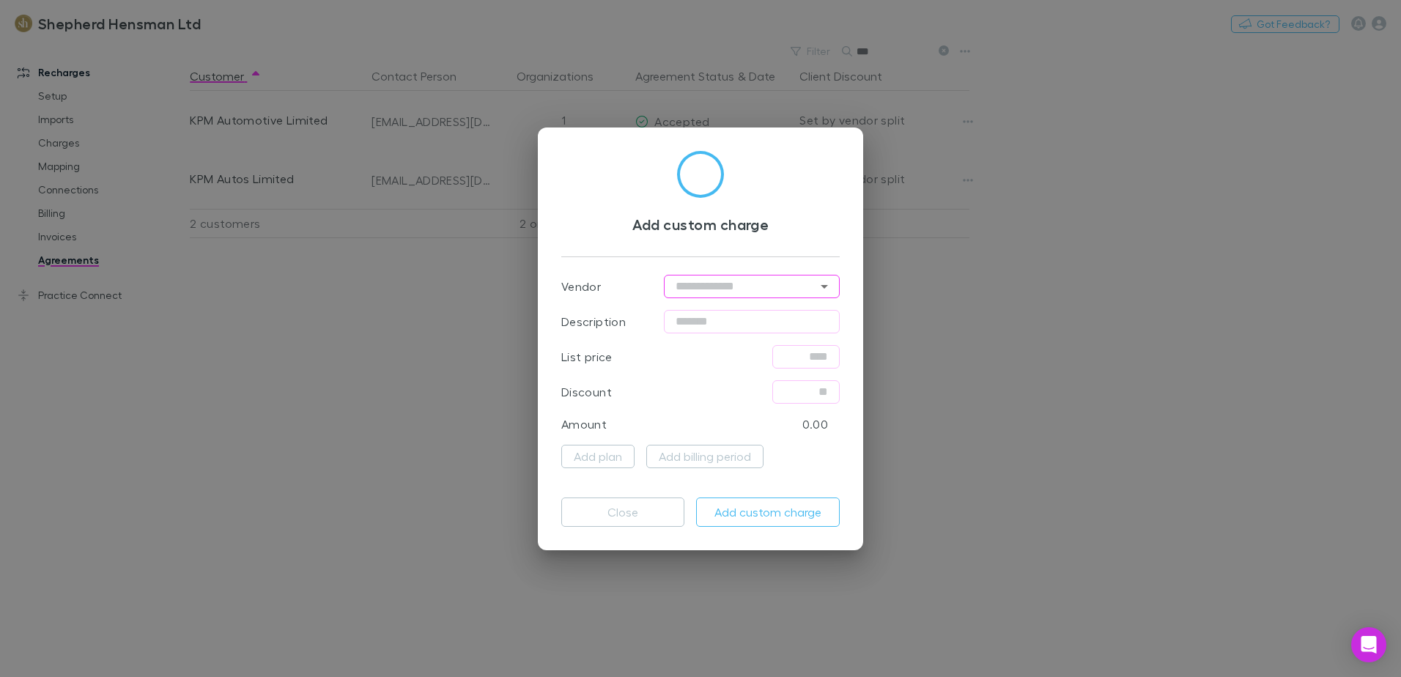
click at [697, 291] on input "text" at bounding box center [752, 286] width 176 height 23
click at [816, 284] on icon "Close" at bounding box center [825, 287] width 18 height 18
click at [823, 287] on icon "Open" at bounding box center [825, 287] width 18 height 18
click at [718, 321] on div "No options" at bounding box center [752, 317] width 176 height 38
click at [707, 319] on div "No options" at bounding box center [752, 317] width 176 height 38
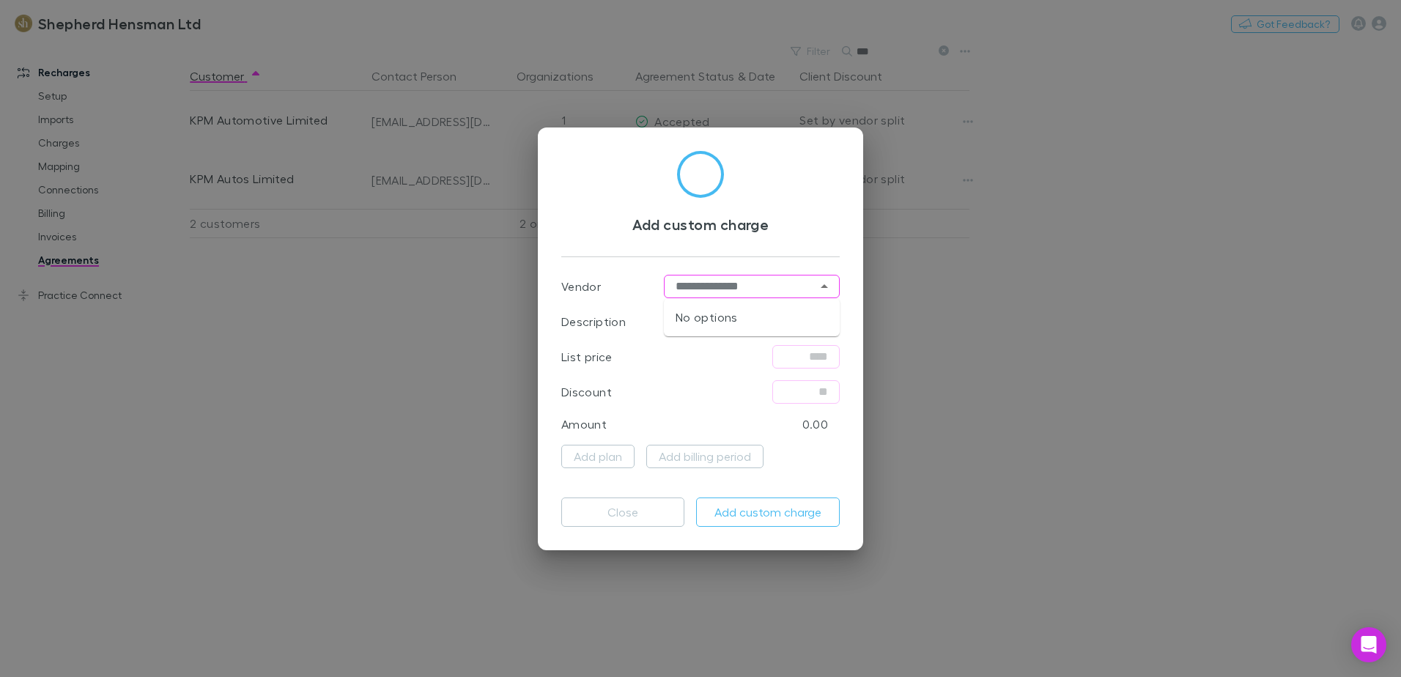
type input "**********"
click at [656, 362] on div "List price ​" at bounding box center [700, 356] width 278 height 35
click at [1088, 374] on div "Add custom charge Vendor ​ Description ​ List price ​ Discount ​ Amount 0.00 Ad…" at bounding box center [700, 338] width 1401 height 677
click at [638, 520] on button "Close" at bounding box center [622, 512] width 123 height 29
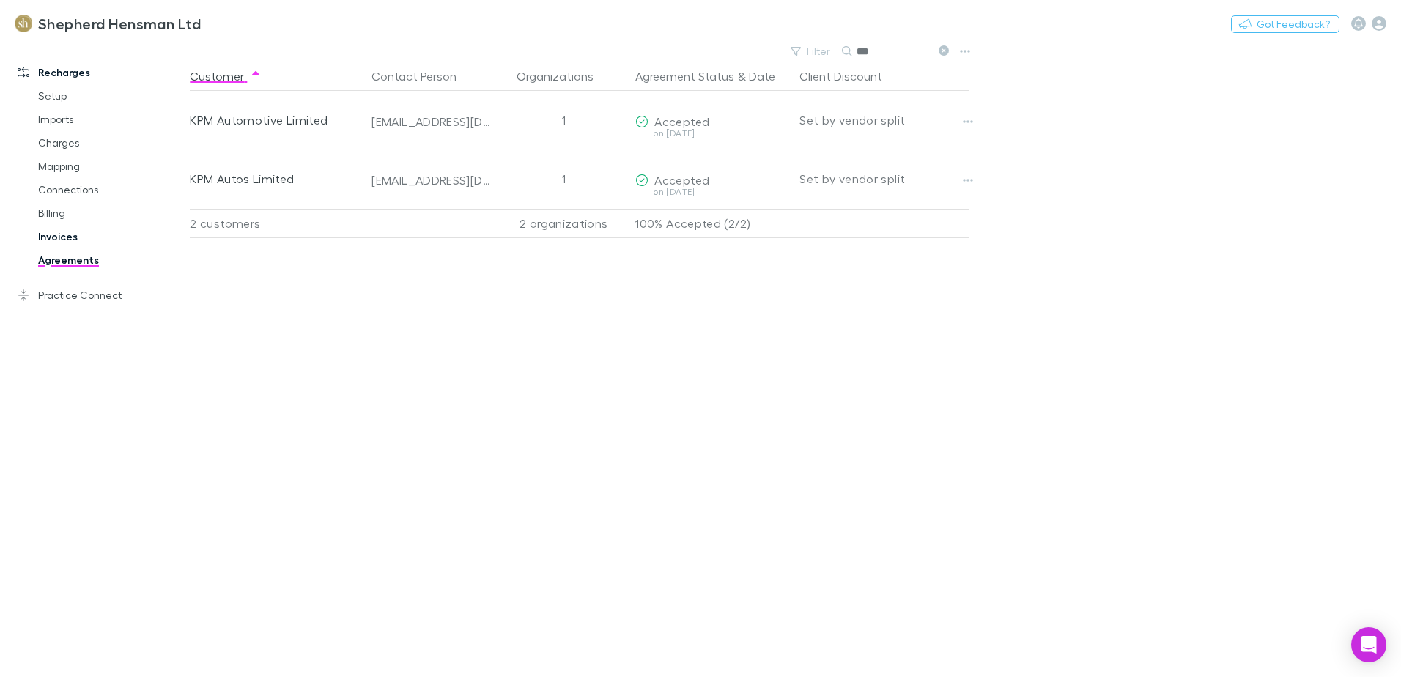
click at [70, 234] on link "Invoices" at bounding box center [110, 236] width 174 height 23
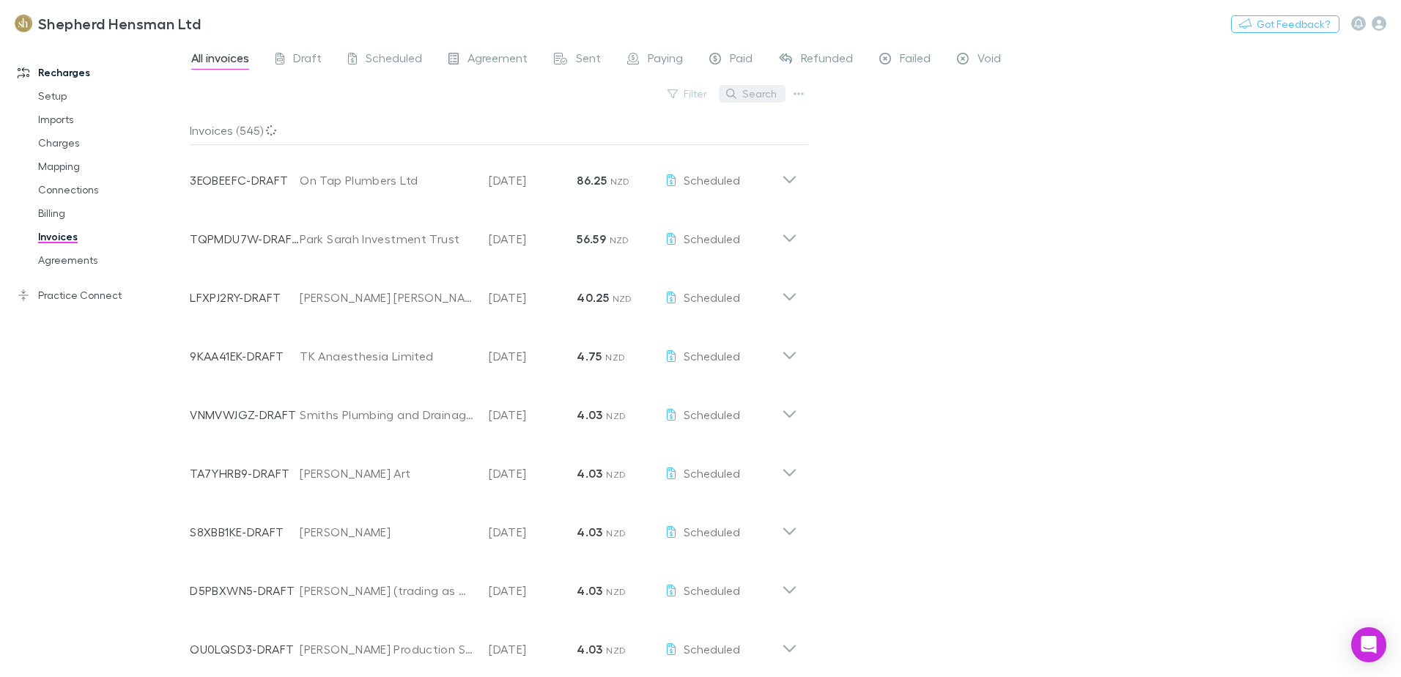
click at [753, 96] on button "Search" at bounding box center [752, 94] width 67 height 18
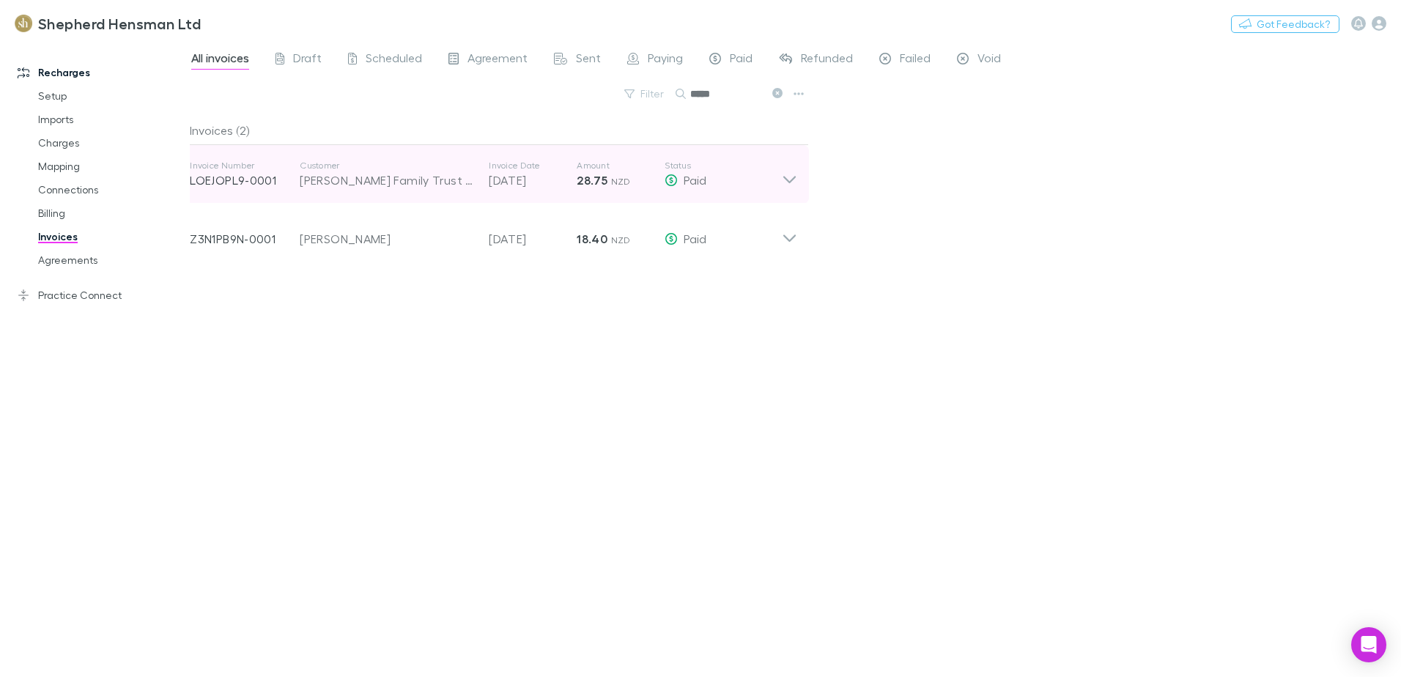
type input "*****"
click at [793, 180] on icon at bounding box center [789, 179] width 12 height 7
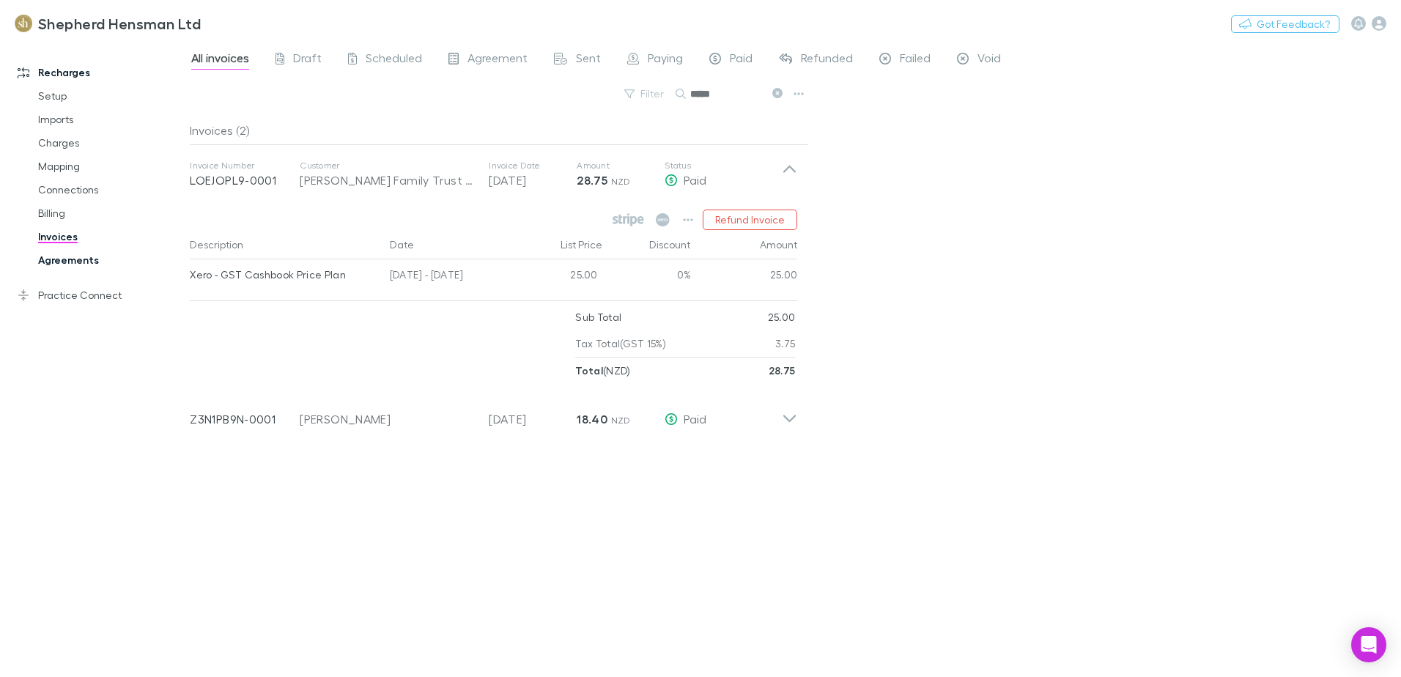
click at [48, 260] on link "Agreements" at bounding box center [110, 259] width 174 height 23
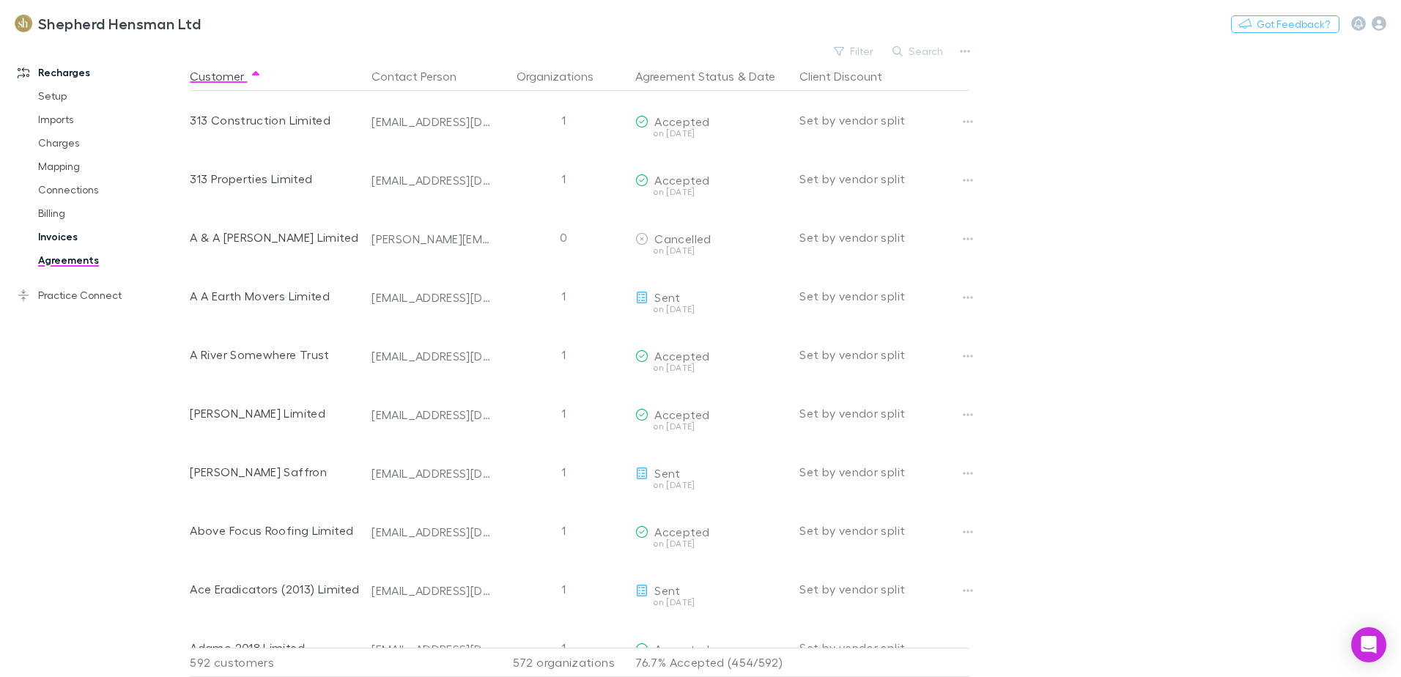
click at [68, 241] on link "Invoices" at bounding box center [110, 236] width 174 height 23
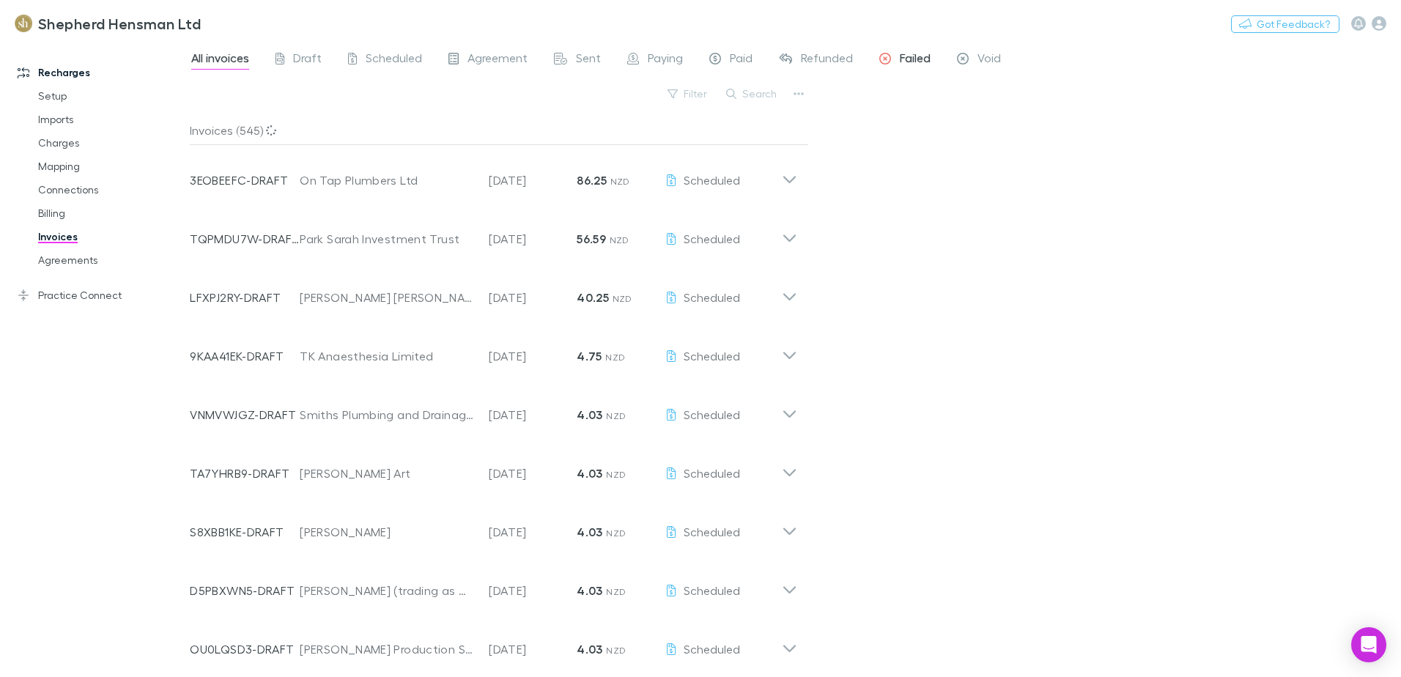
click at [915, 56] on span "Failed" at bounding box center [915, 60] width 31 height 19
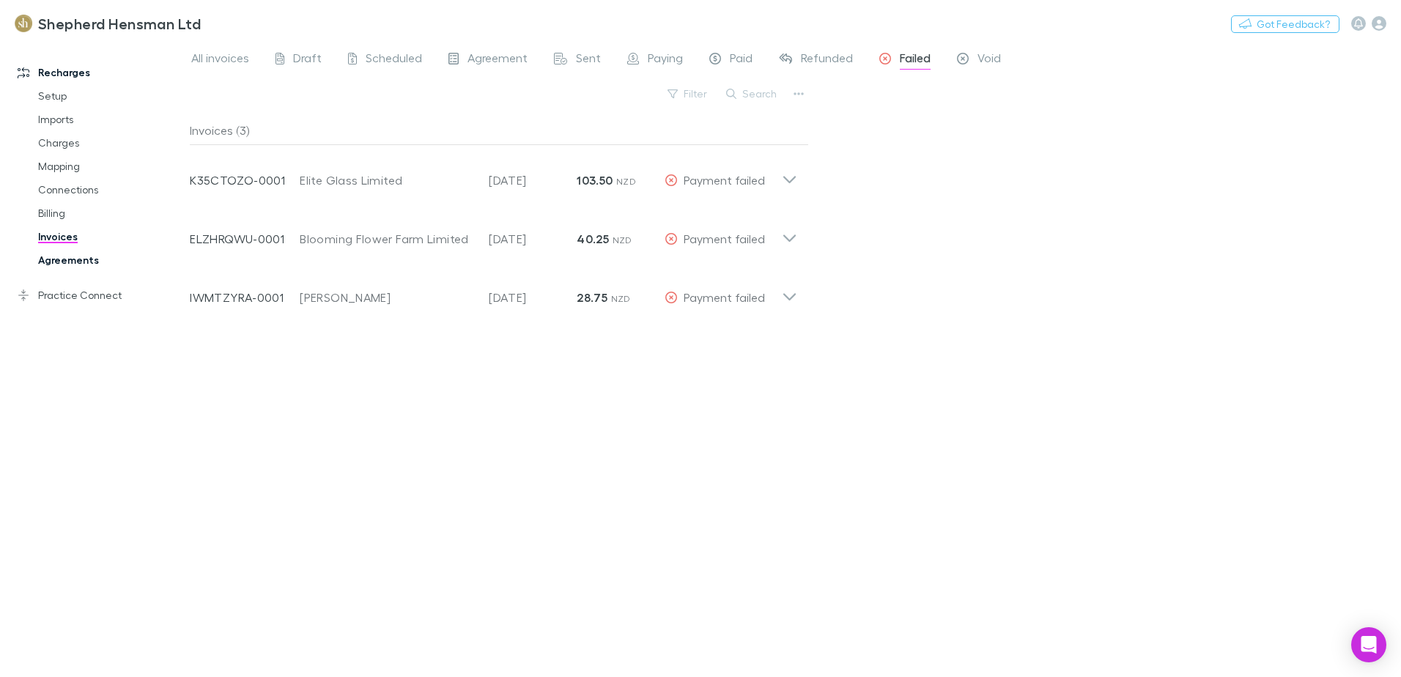
click at [85, 256] on link "Agreements" at bounding box center [110, 259] width 174 height 23
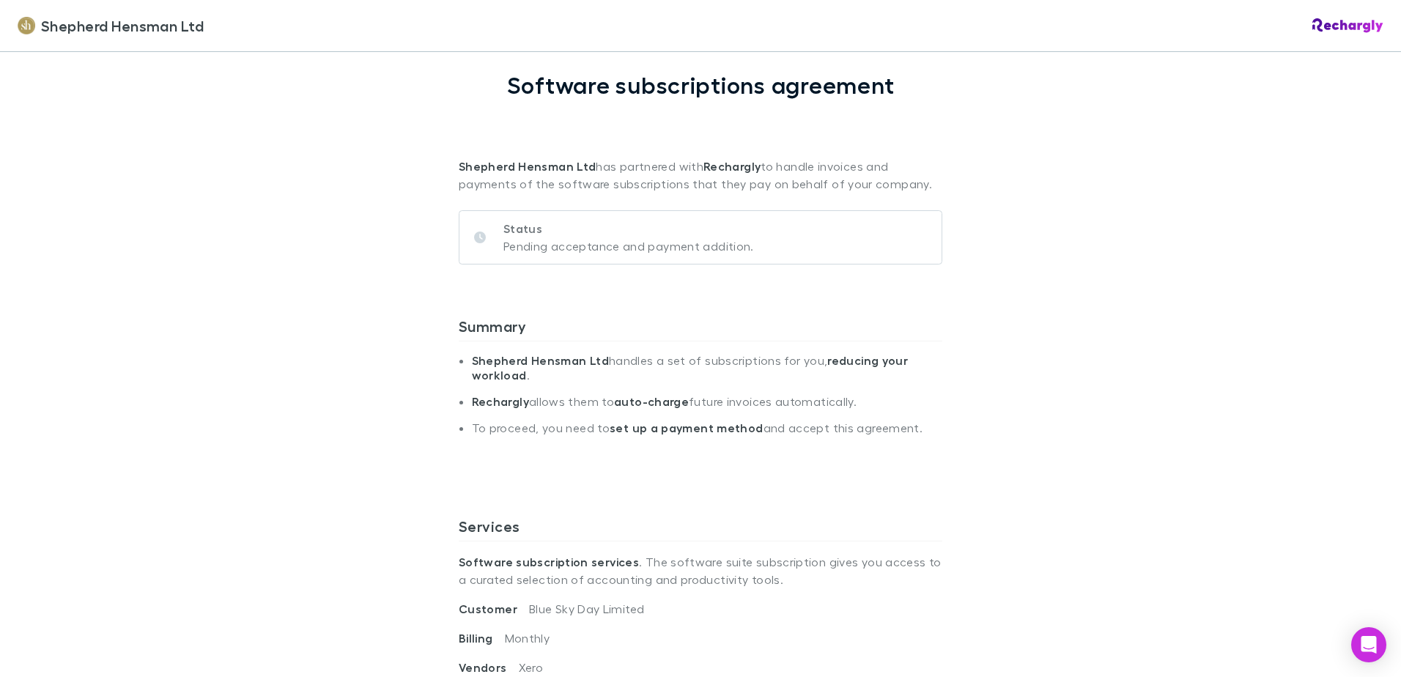
scroll to position [73, 0]
